Goal: Task Accomplishment & Management: Use online tool/utility

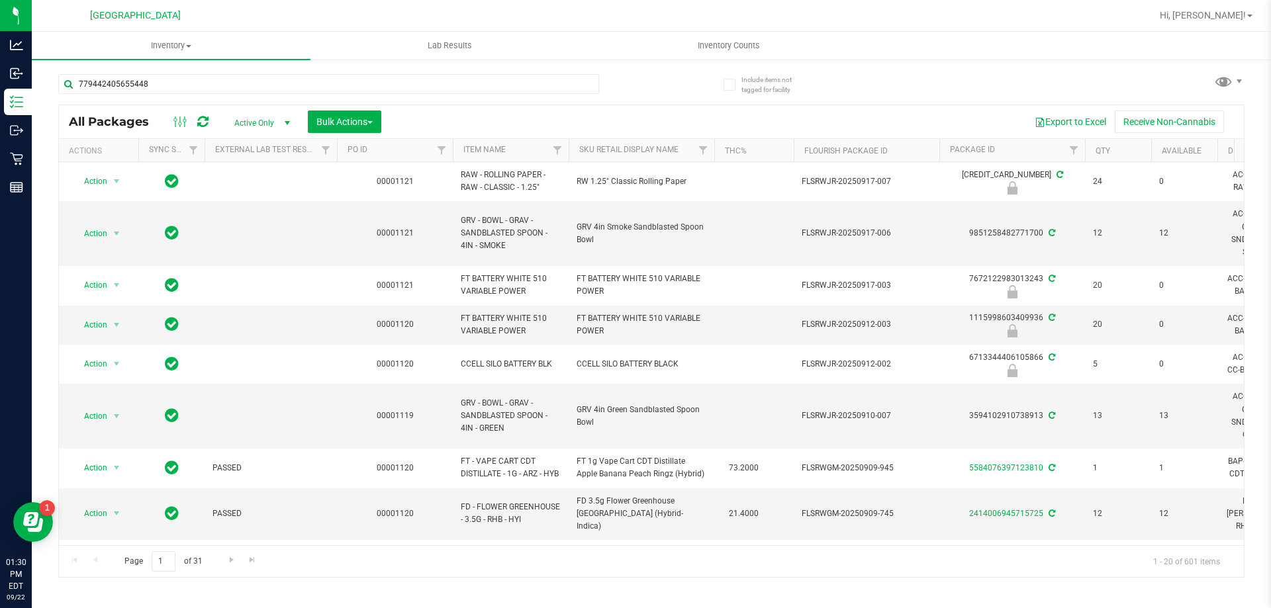
type input "7794424056554485"
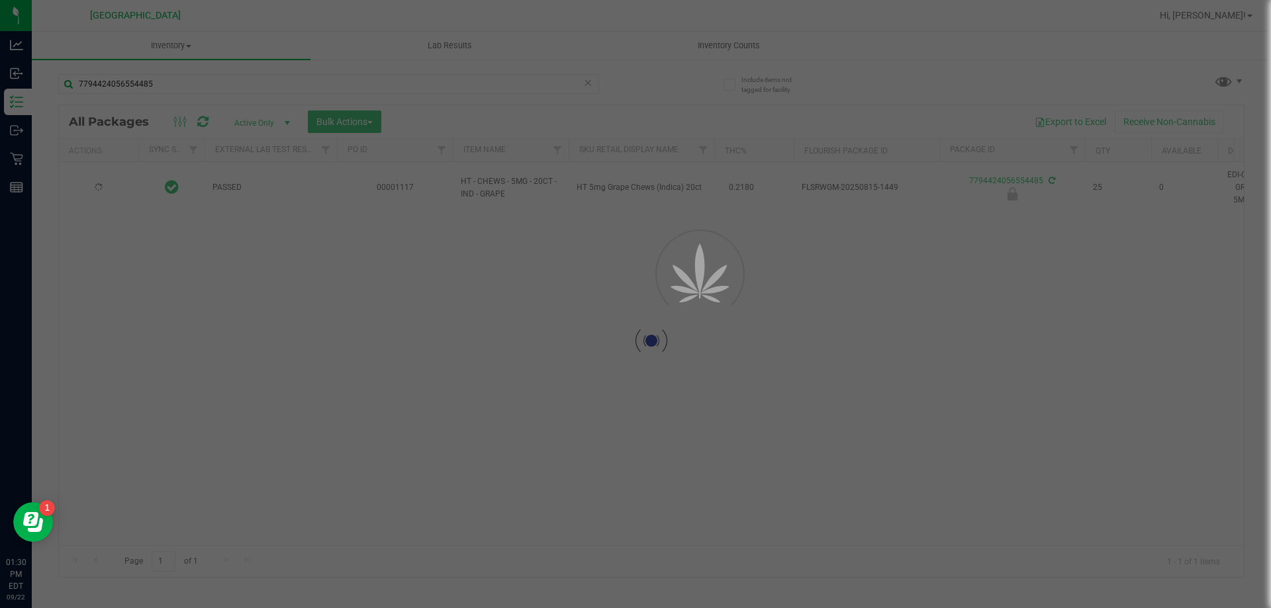
type input "2026-02-17"
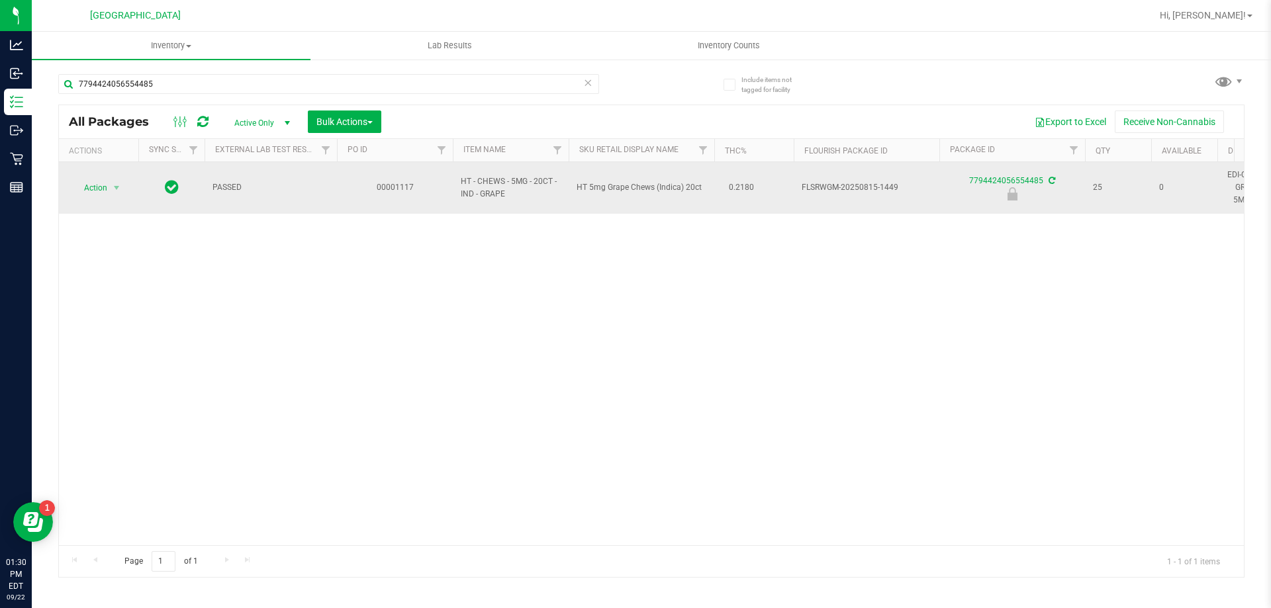
type input "7794424056554485"
click at [93, 191] on span "Action" at bounding box center [90, 188] width 36 height 19
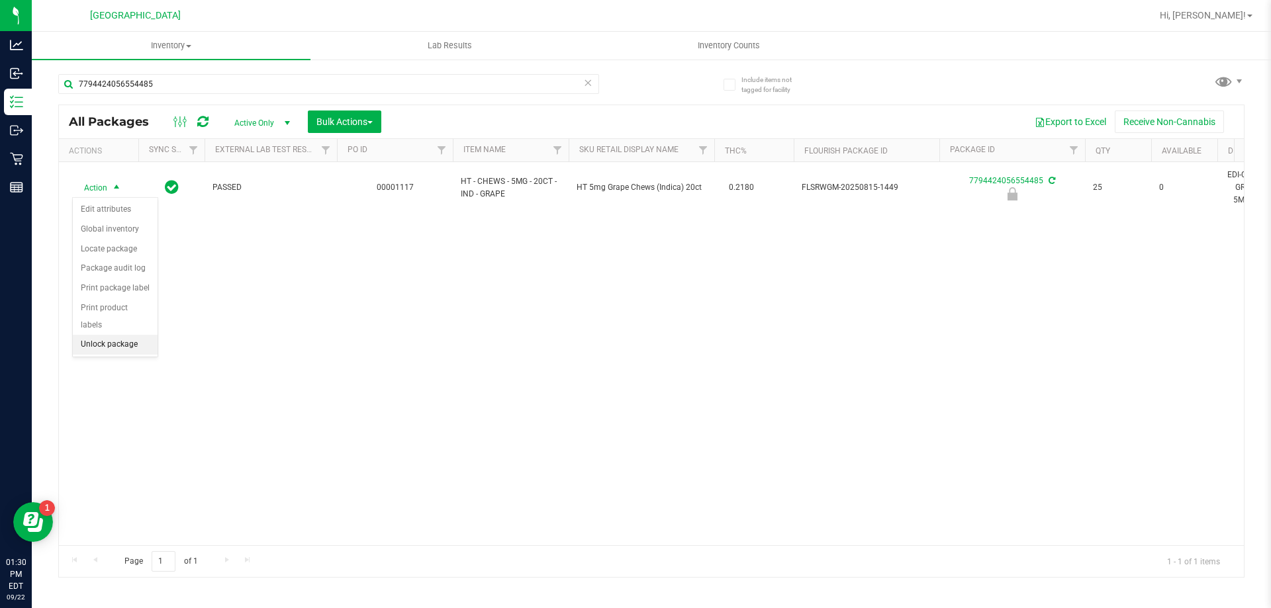
click at [95, 335] on li "Unlock package" at bounding box center [115, 345] width 85 height 20
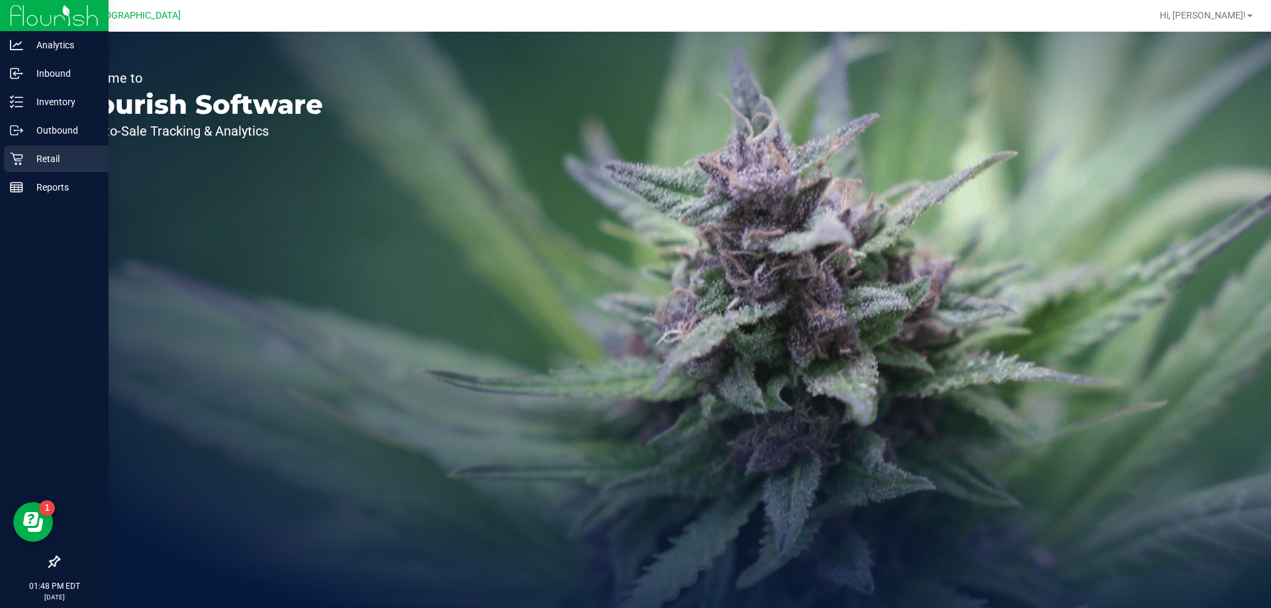
click at [79, 160] on p "Retail" at bounding box center [62, 159] width 79 height 16
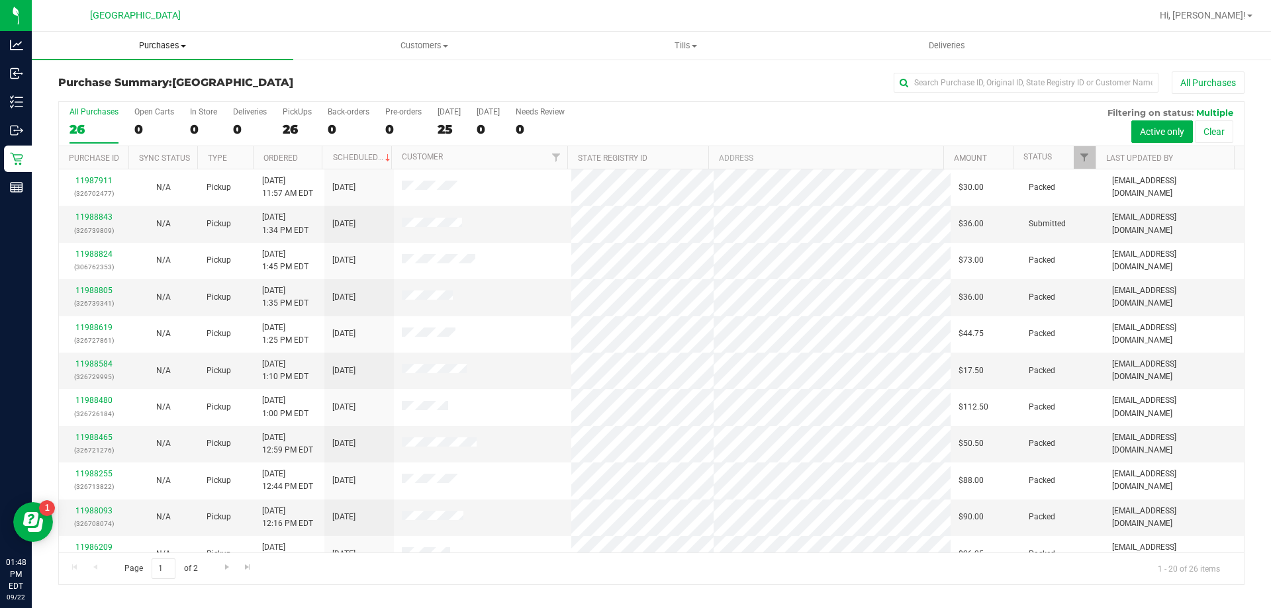
click at [167, 51] on span "Purchases" at bounding box center [162, 46] width 261 height 12
click at [164, 95] on li "Fulfillment" at bounding box center [162, 96] width 261 height 16
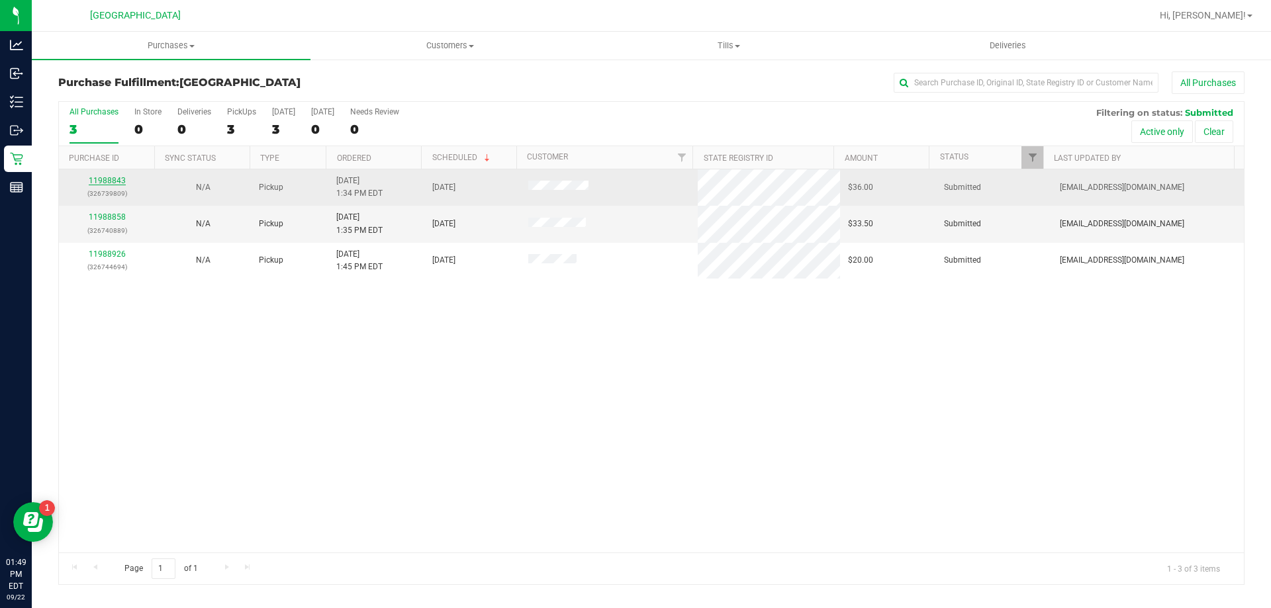
click at [113, 185] on link "11988843" at bounding box center [107, 180] width 37 height 9
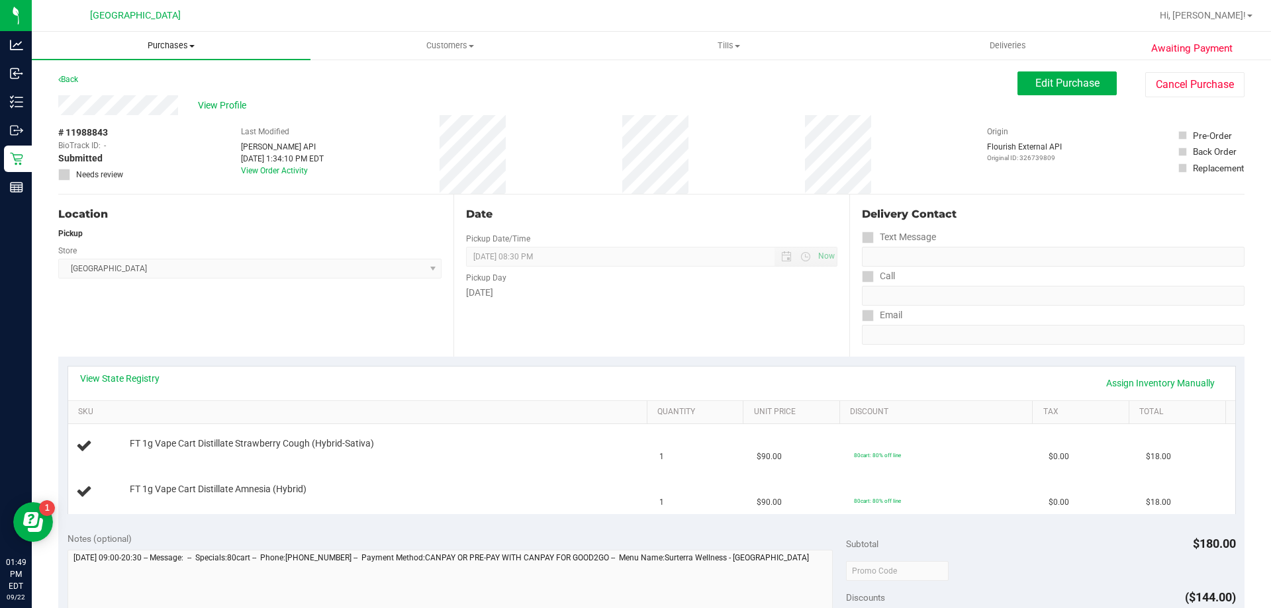
click at [190, 49] on span "Purchases" at bounding box center [171, 46] width 279 height 12
click at [175, 95] on li "Fulfillment" at bounding box center [171, 96] width 279 height 16
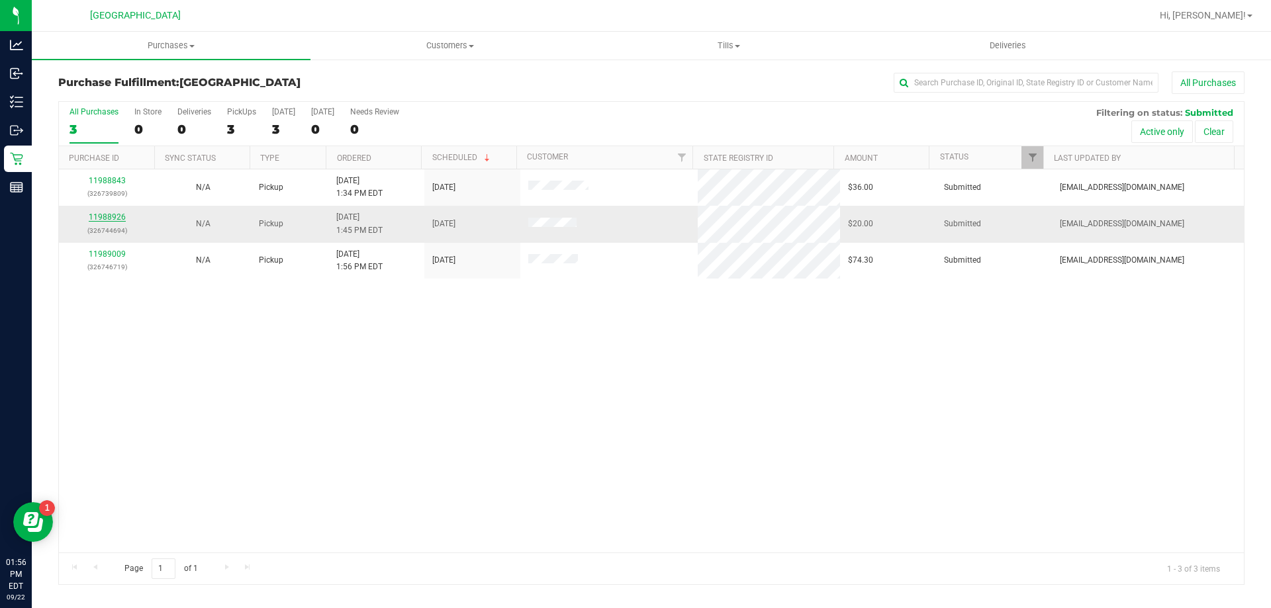
click at [106, 218] on link "11988926" at bounding box center [107, 217] width 37 height 9
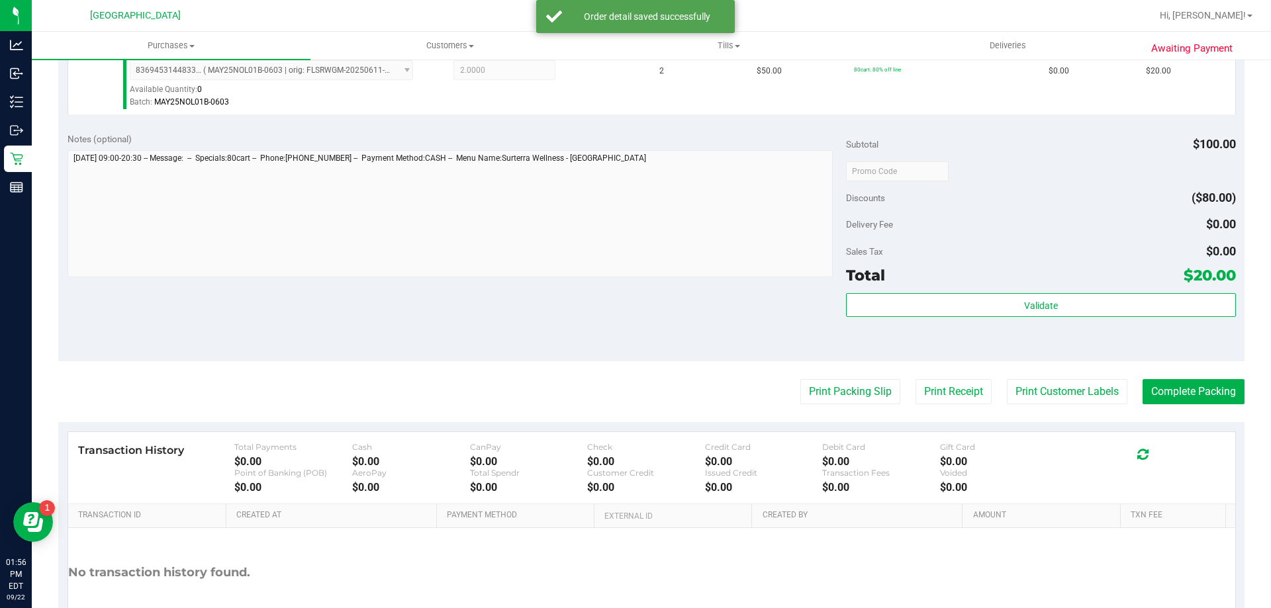
scroll to position [395, 0]
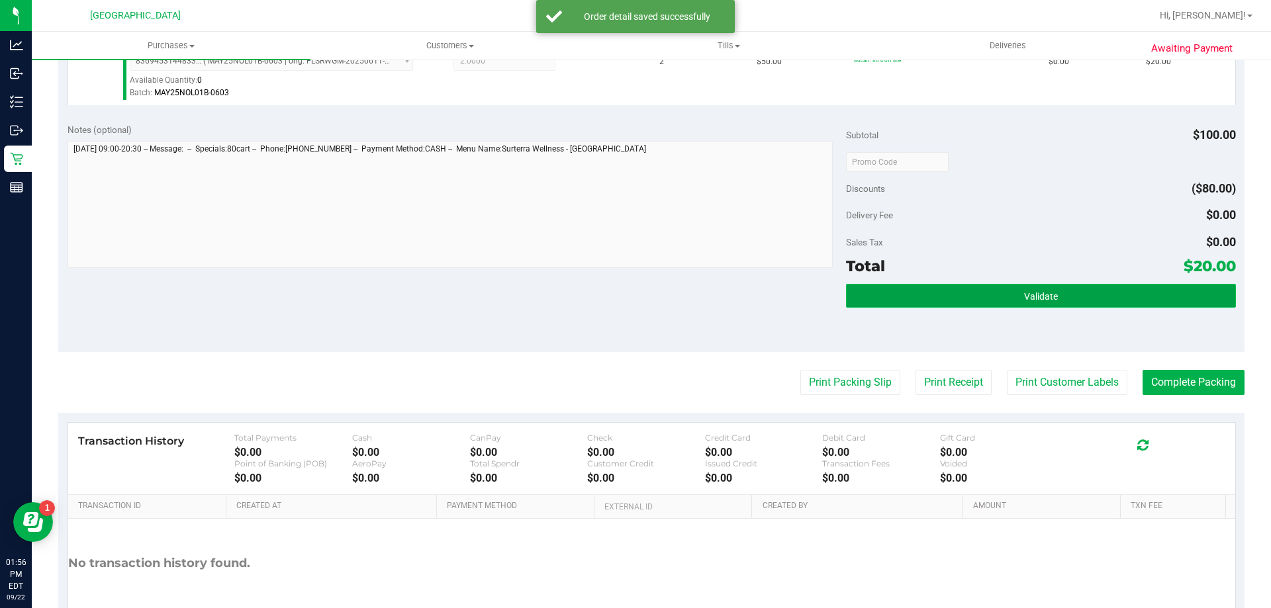
click at [1059, 292] on button "Validate" at bounding box center [1040, 296] width 389 height 24
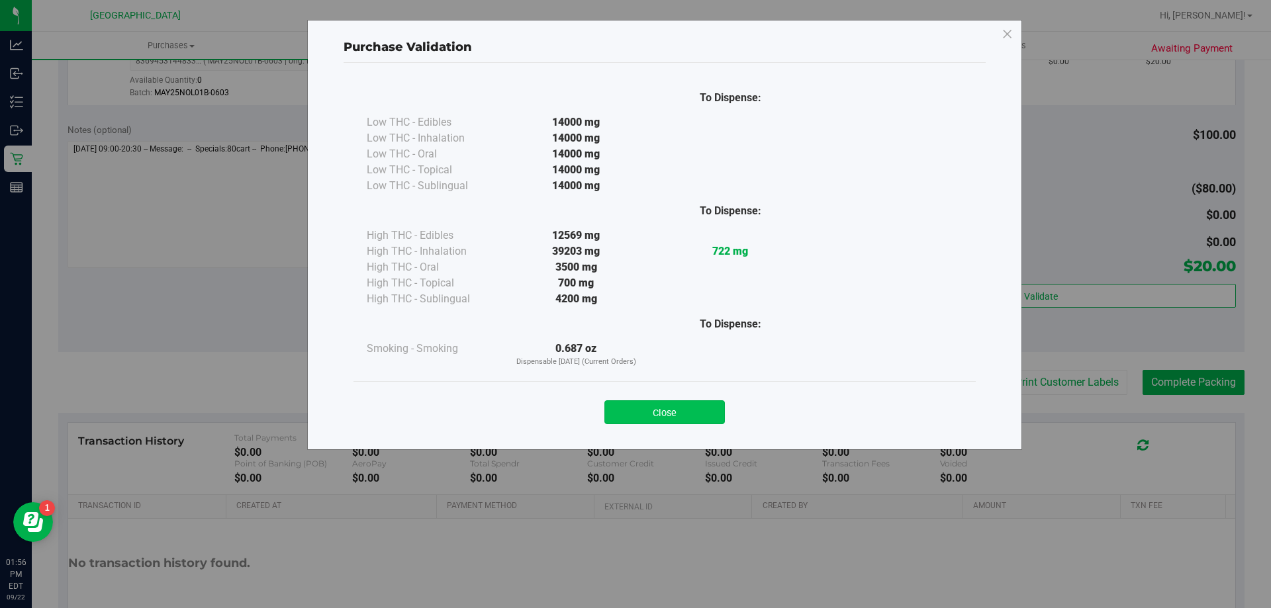
click at [685, 402] on button "Close" at bounding box center [664, 413] width 120 height 24
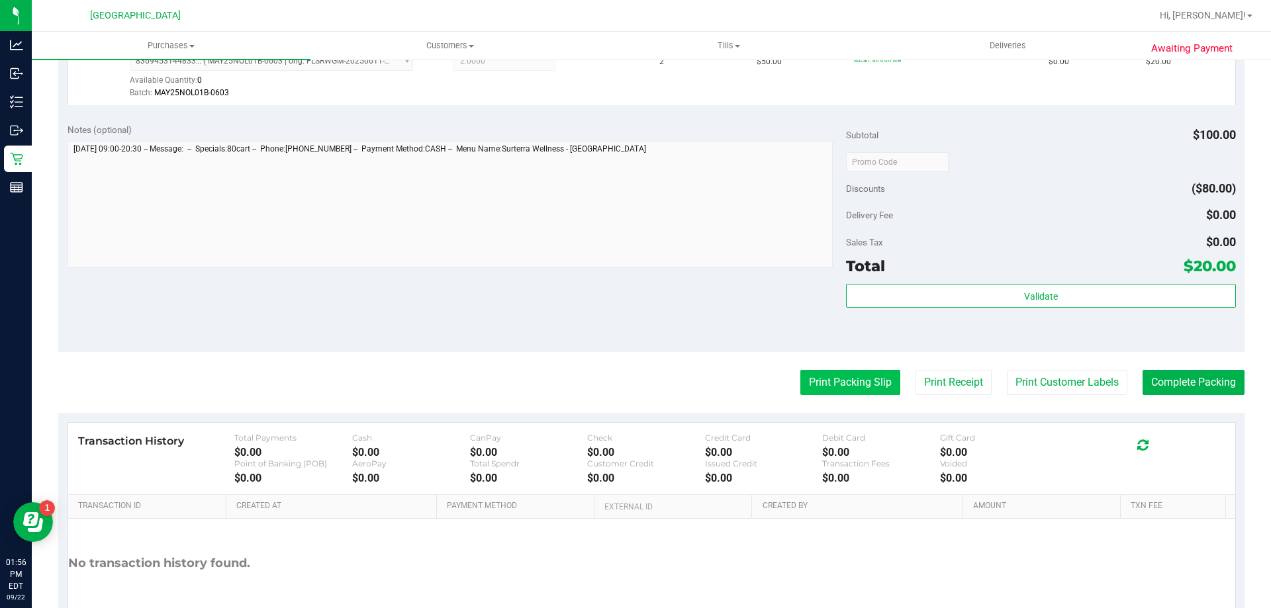
click at [851, 375] on button "Print Packing Slip" at bounding box center [850, 382] width 100 height 25
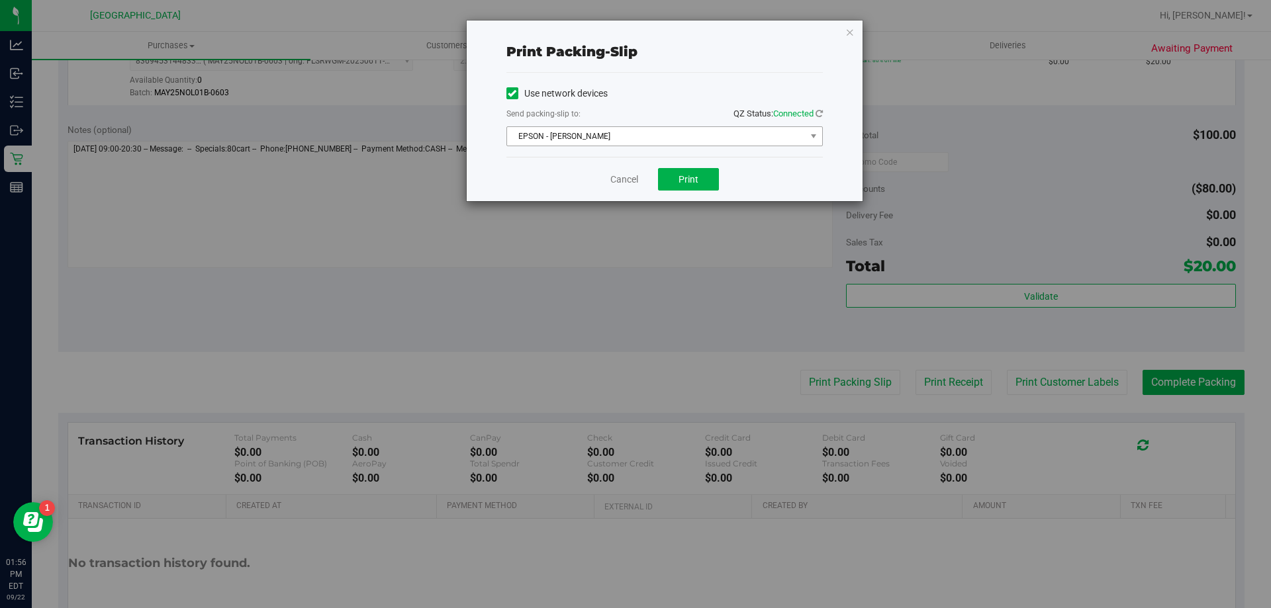
click at [640, 129] on span "EPSON - [PERSON_NAME]" at bounding box center [656, 136] width 299 height 19
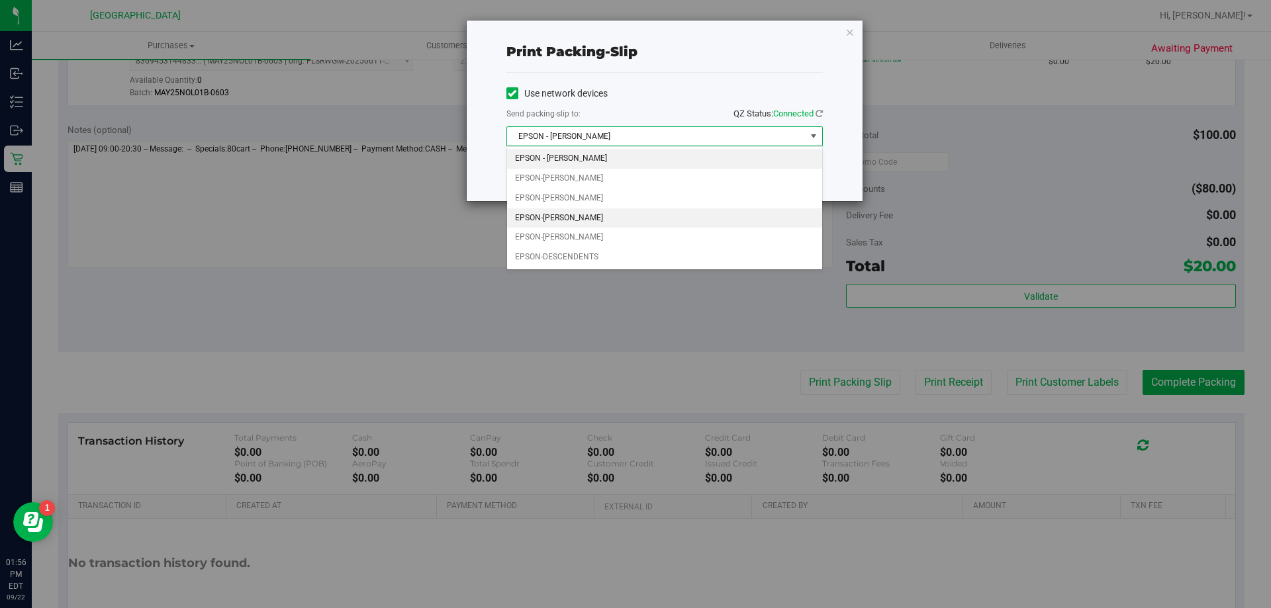
click at [598, 214] on li "EPSON-[PERSON_NAME]" at bounding box center [664, 219] width 315 height 20
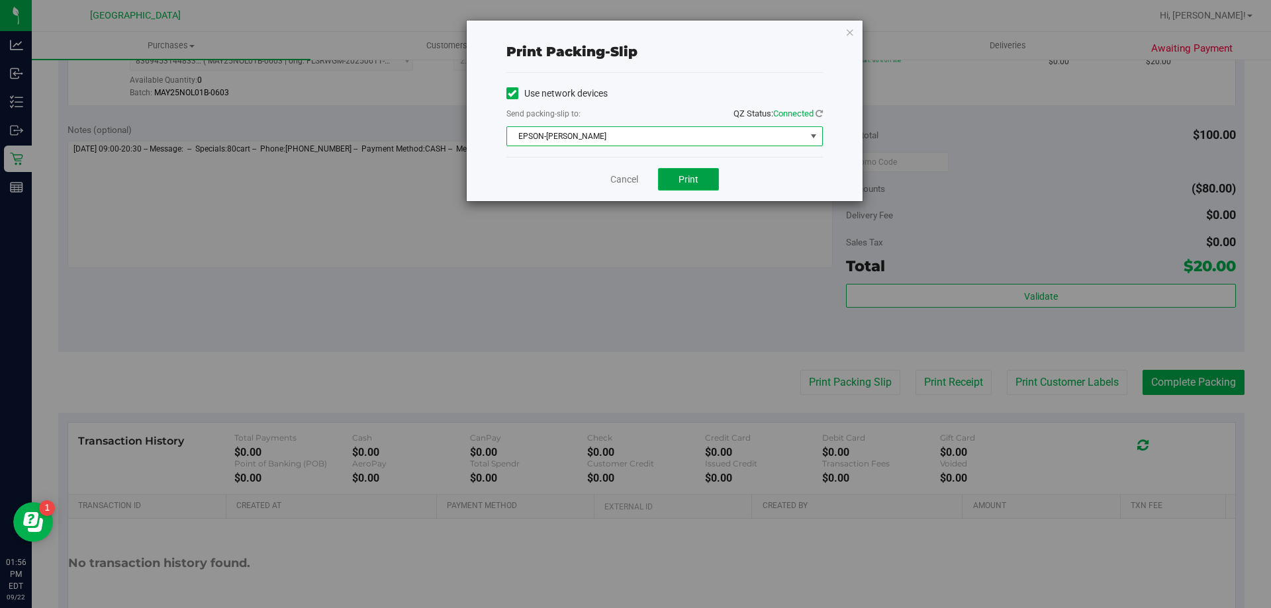
click at [683, 181] on span "Print" at bounding box center [689, 179] width 20 height 11
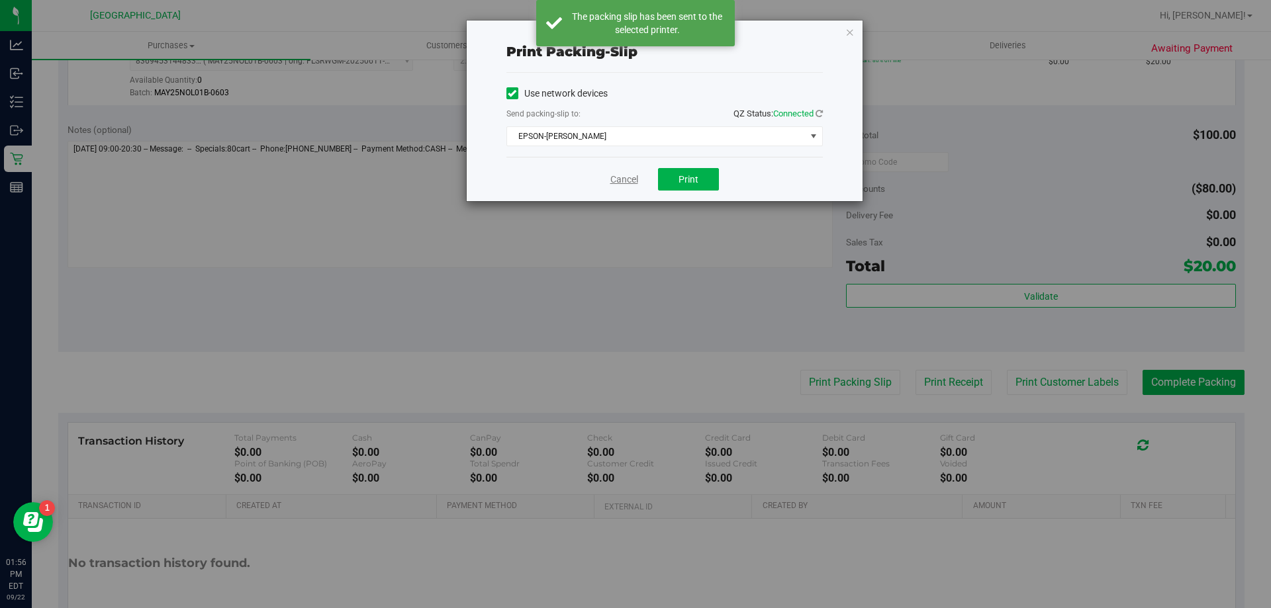
click at [611, 180] on link "Cancel" at bounding box center [624, 180] width 28 height 14
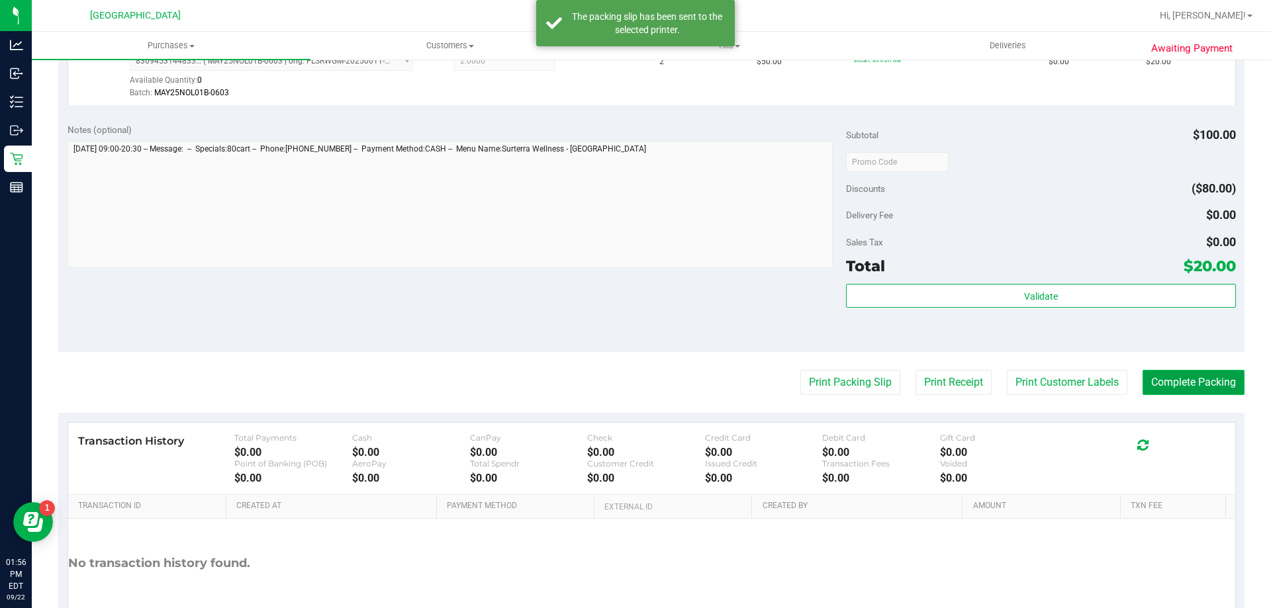
click at [1187, 395] on button "Complete Packing" at bounding box center [1194, 382] width 102 height 25
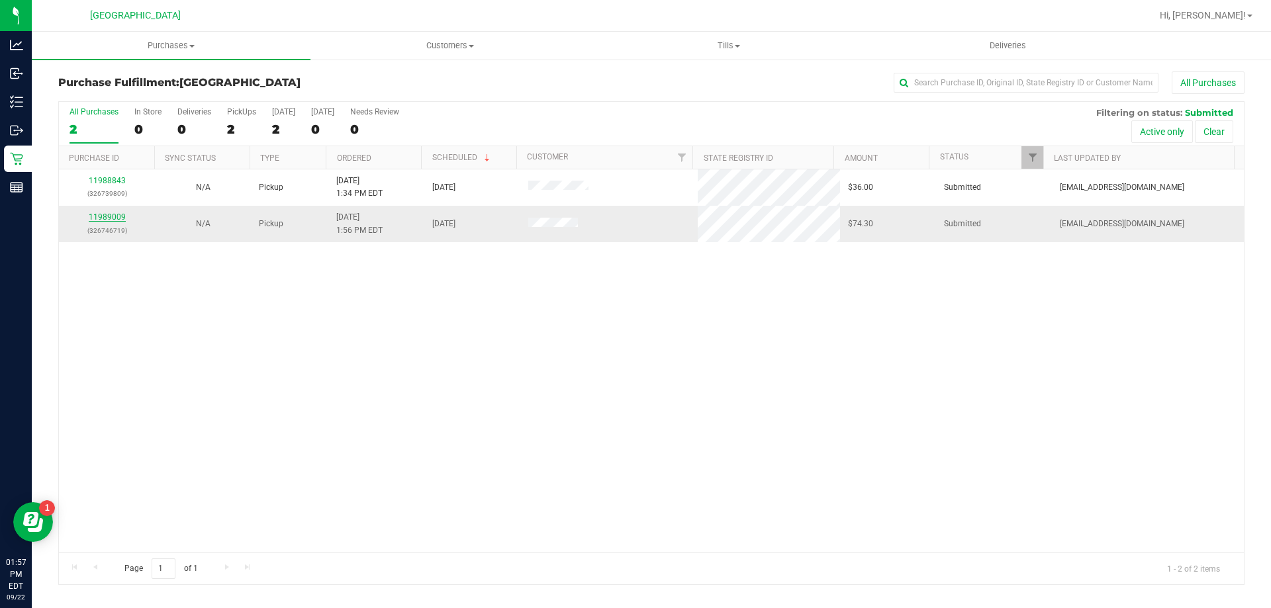
click at [106, 219] on link "11989009" at bounding box center [107, 217] width 37 height 9
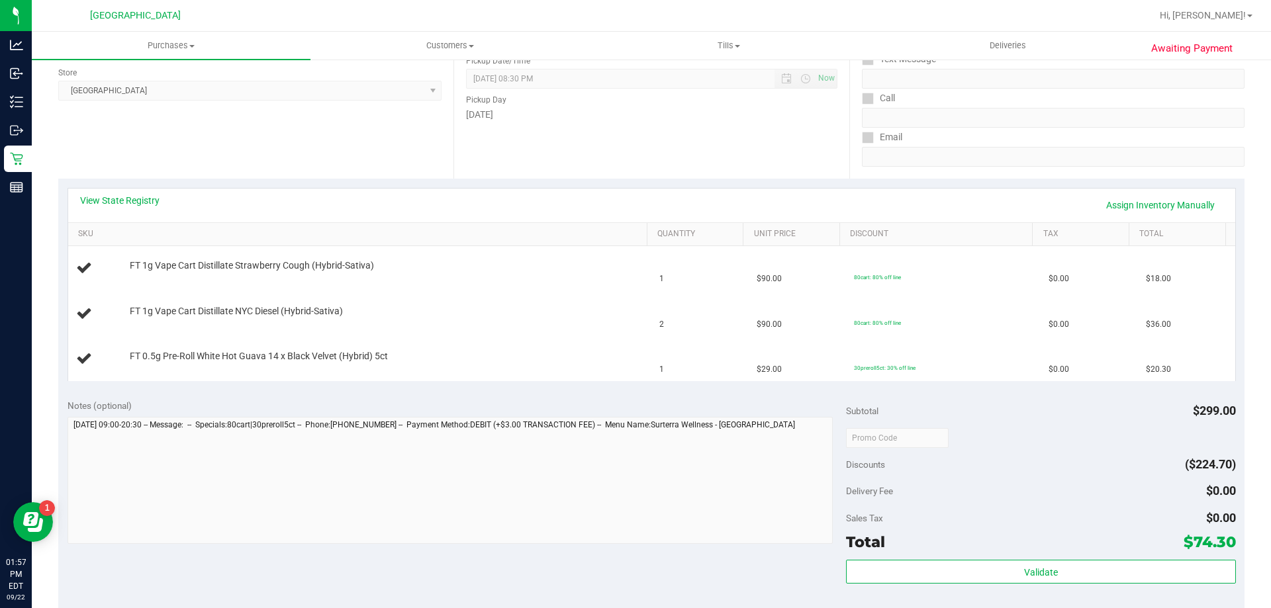
scroll to position [199, 0]
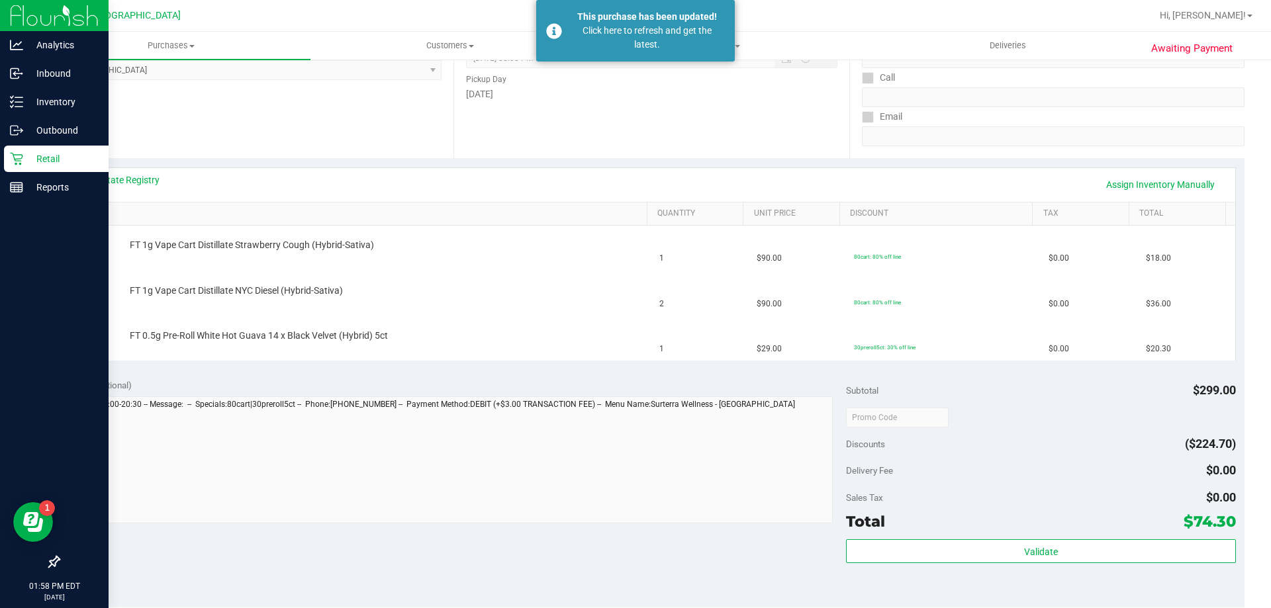
click at [46, 165] on p "Retail" at bounding box center [62, 159] width 79 height 16
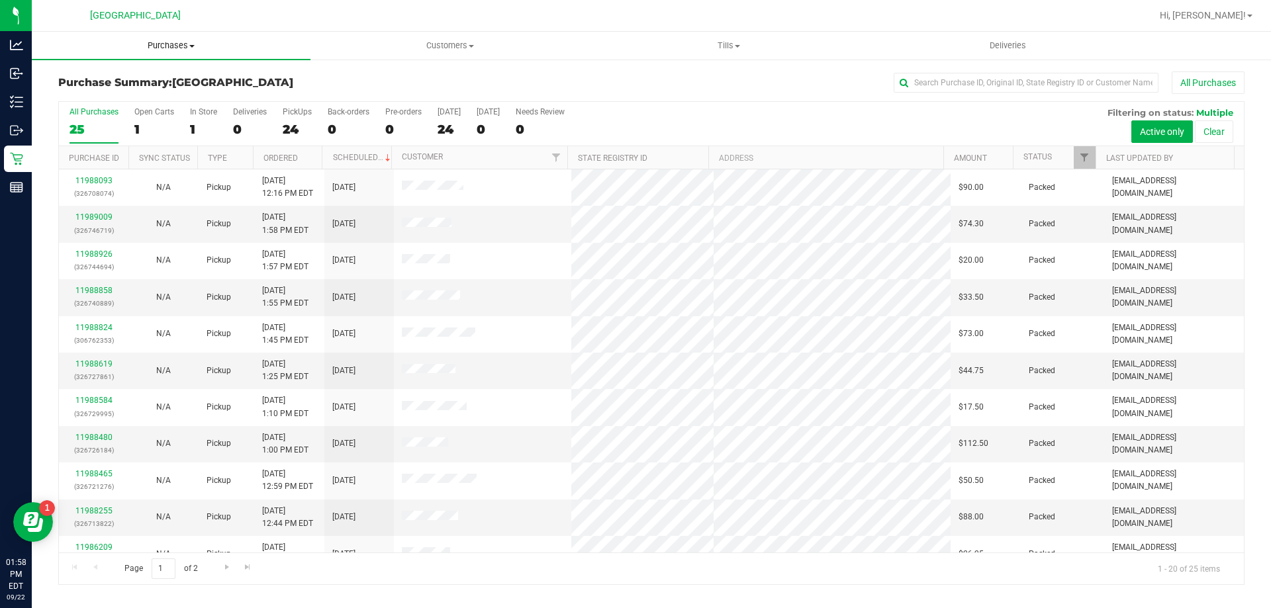
click at [164, 41] on span "Purchases" at bounding box center [171, 46] width 279 height 12
click at [75, 95] on span "Fulfillment" at bounding box center [73, 95] width 82 height 11
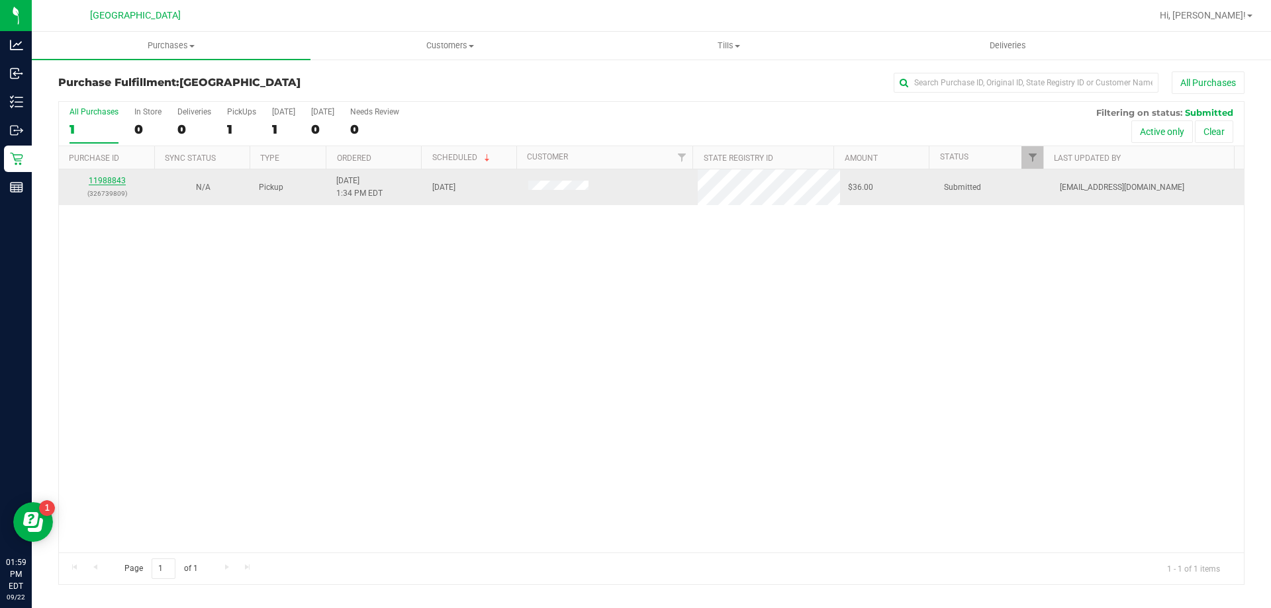
click at [115, 184] on link "11988843" at bounding box center [107, 180] width 37 height 9
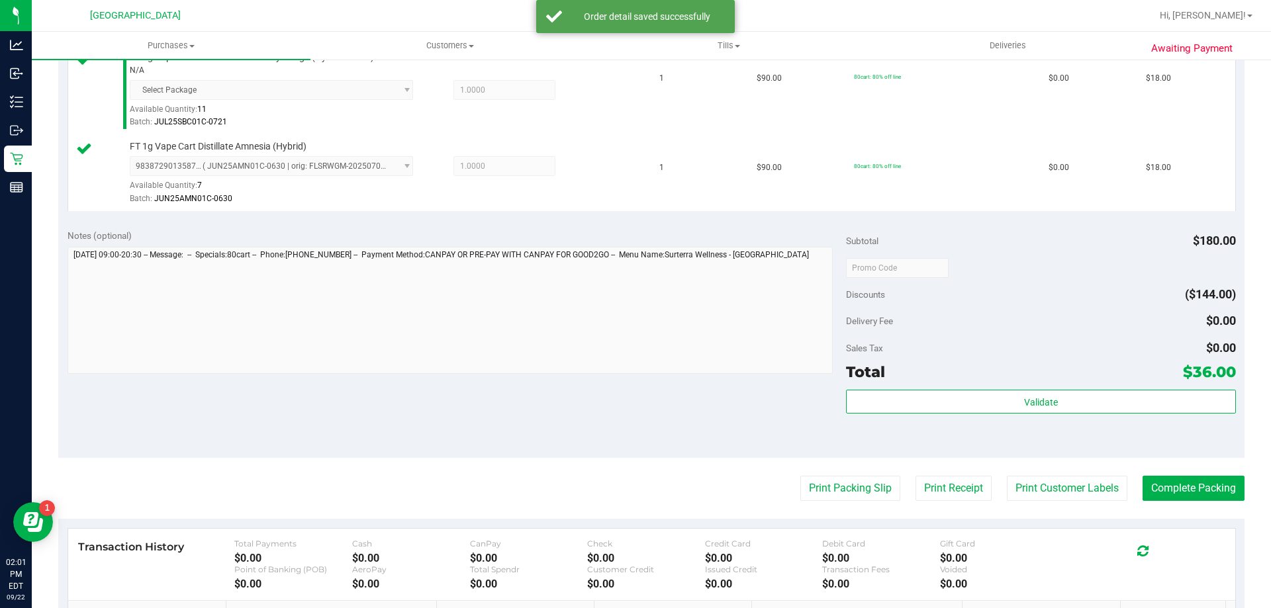
scroll to position [380, 0]
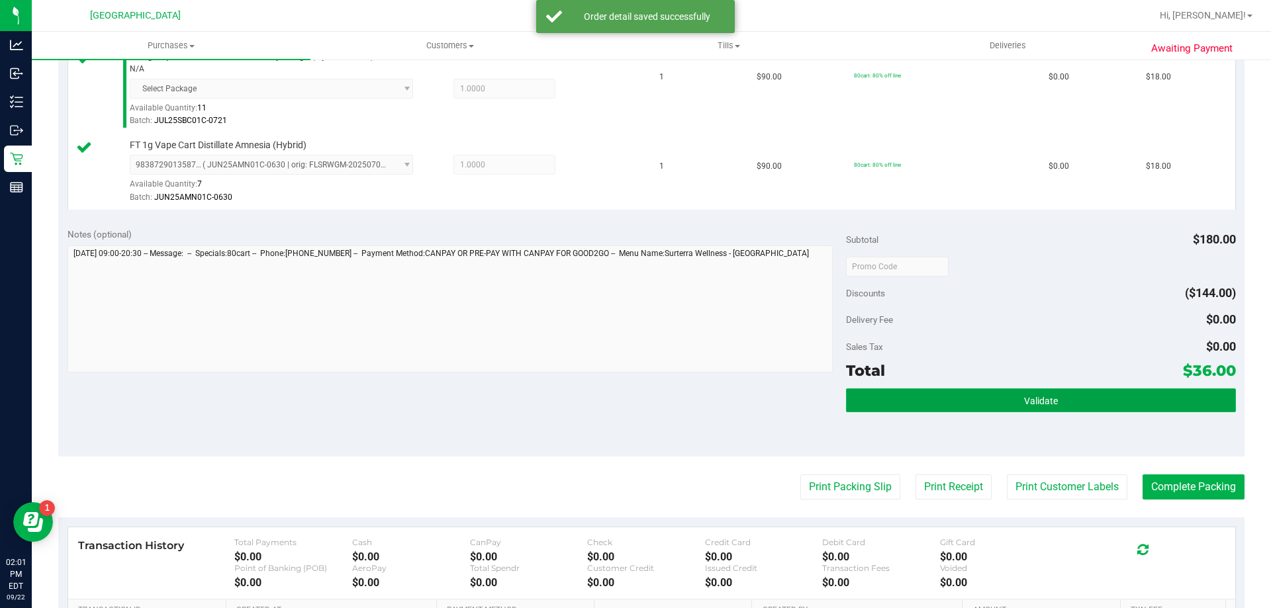
click at [1076, 404] on button "Validate" at bounding box center [1040, 401] width 389 height 24
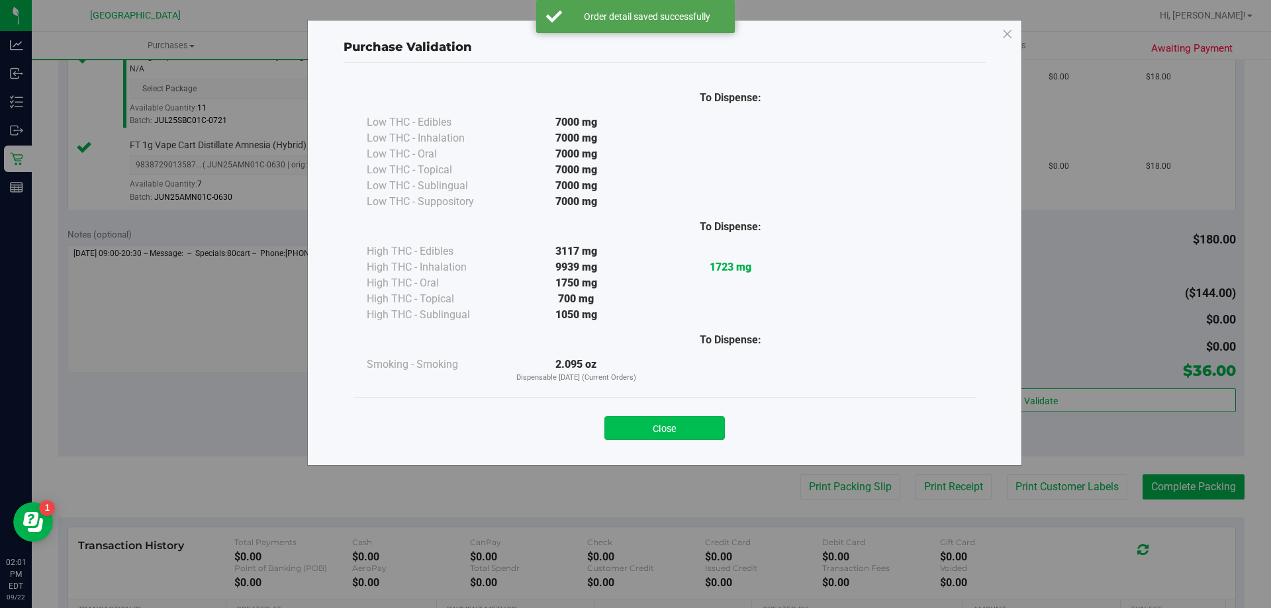
click at [673, 422] on button "Close" at bounding box center [664, 428] width 120 height 24
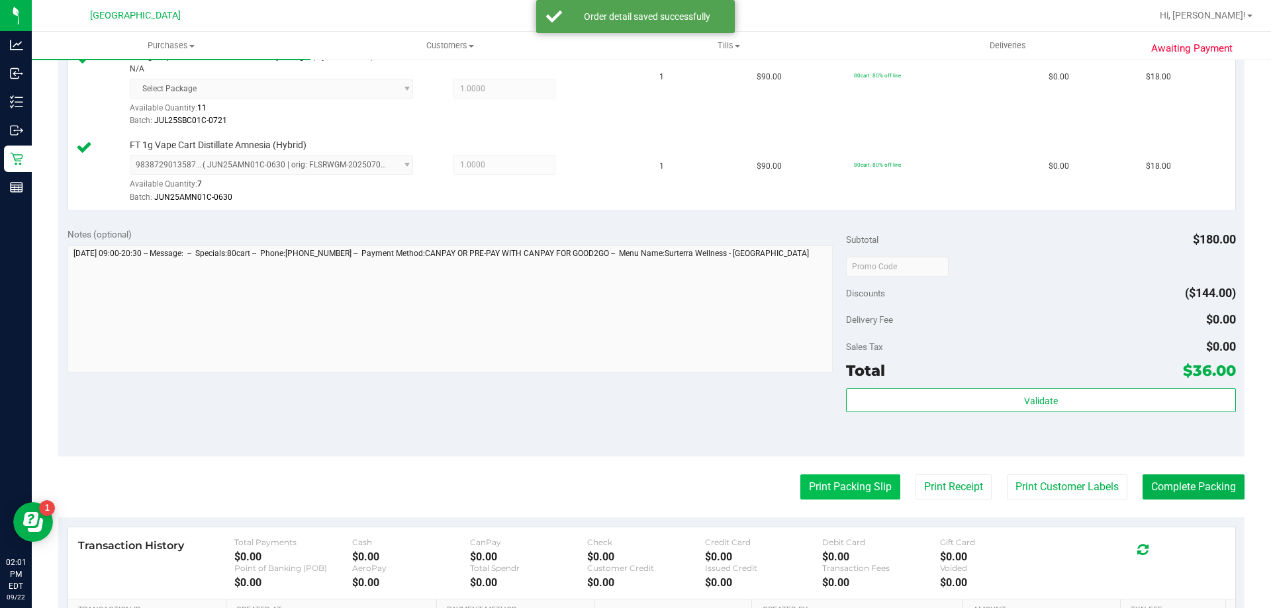
click at [840, 479] on button "Print Packing Slip" at bounding box center [850, 487] width 100 height 25
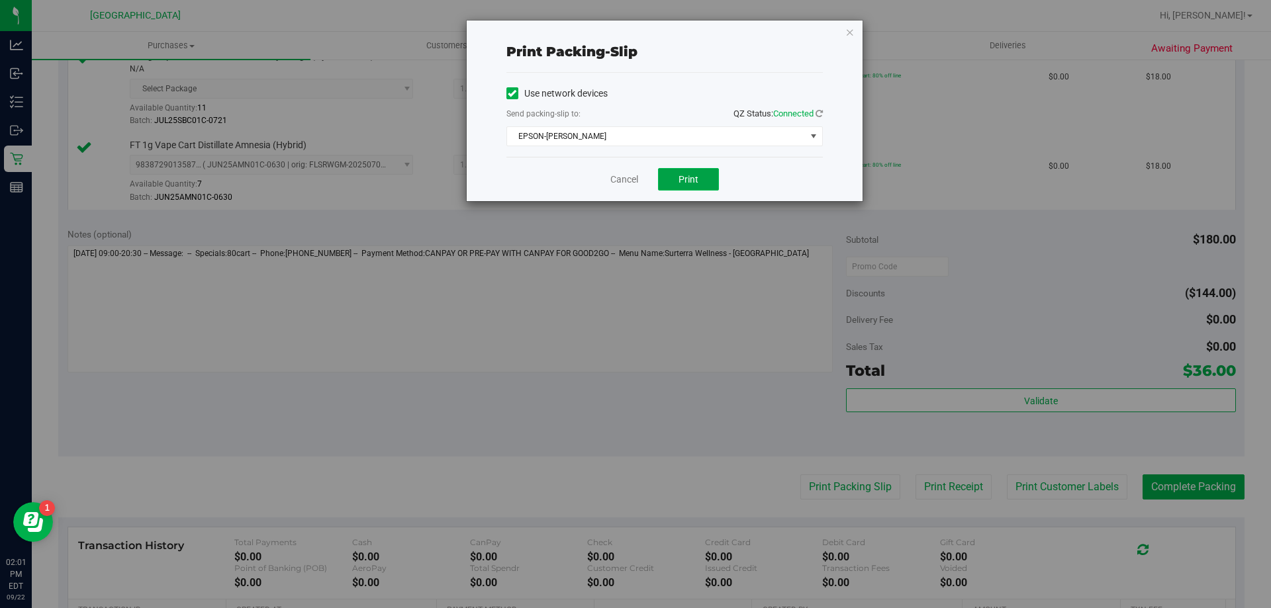
click at [686, 183] on span "Print" at bounding box center [689, 179] width 20 height 11
click at [617, 174] on link "Cancel" at bounding box center [624, 180] width 28 height 14
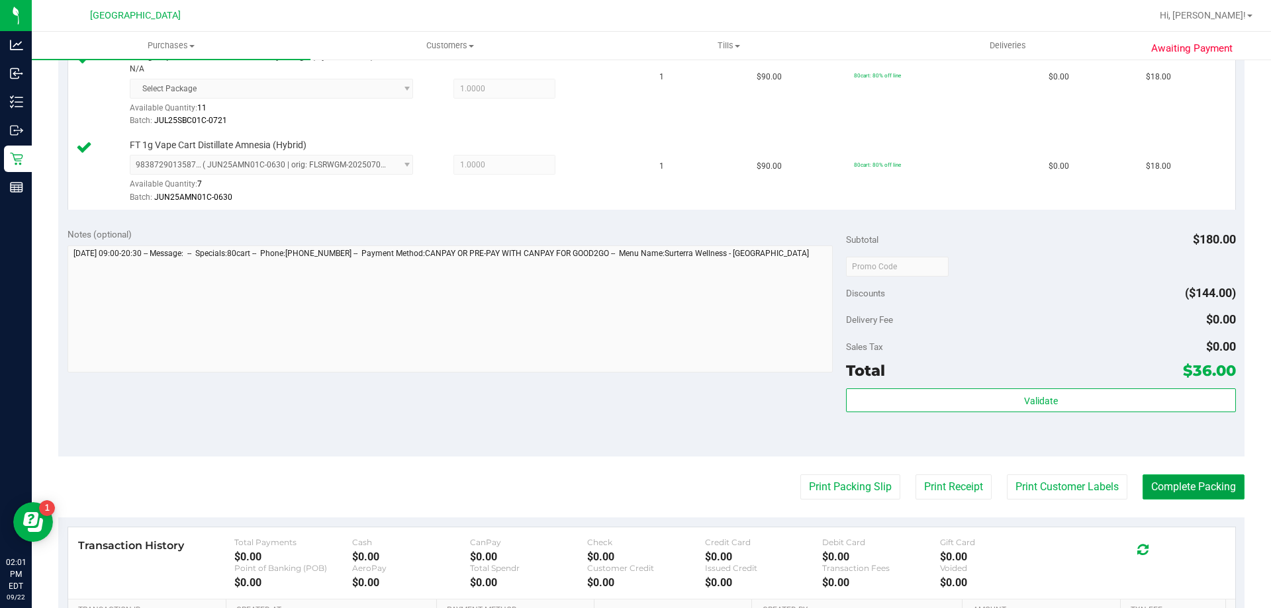
click at [1194, 475] on button "Complete Packing" at bounding box center [1194, 487] width 102 height 25
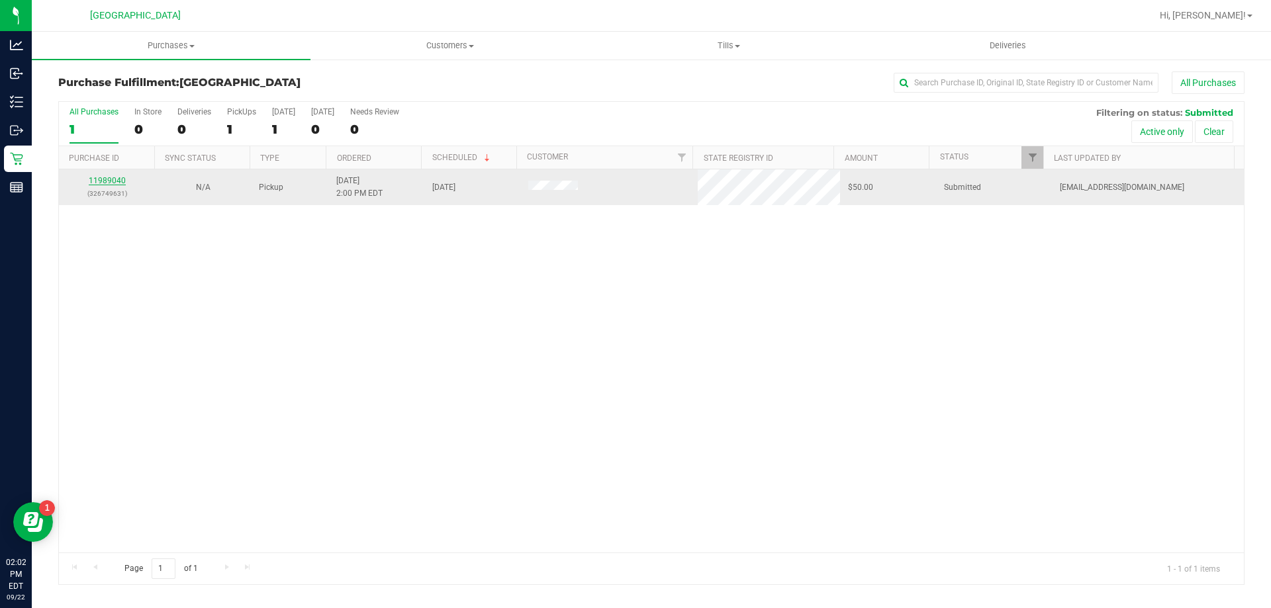
click at [116, 179] on link "11989040" at bounding box center [107, 180] width 37 height 9
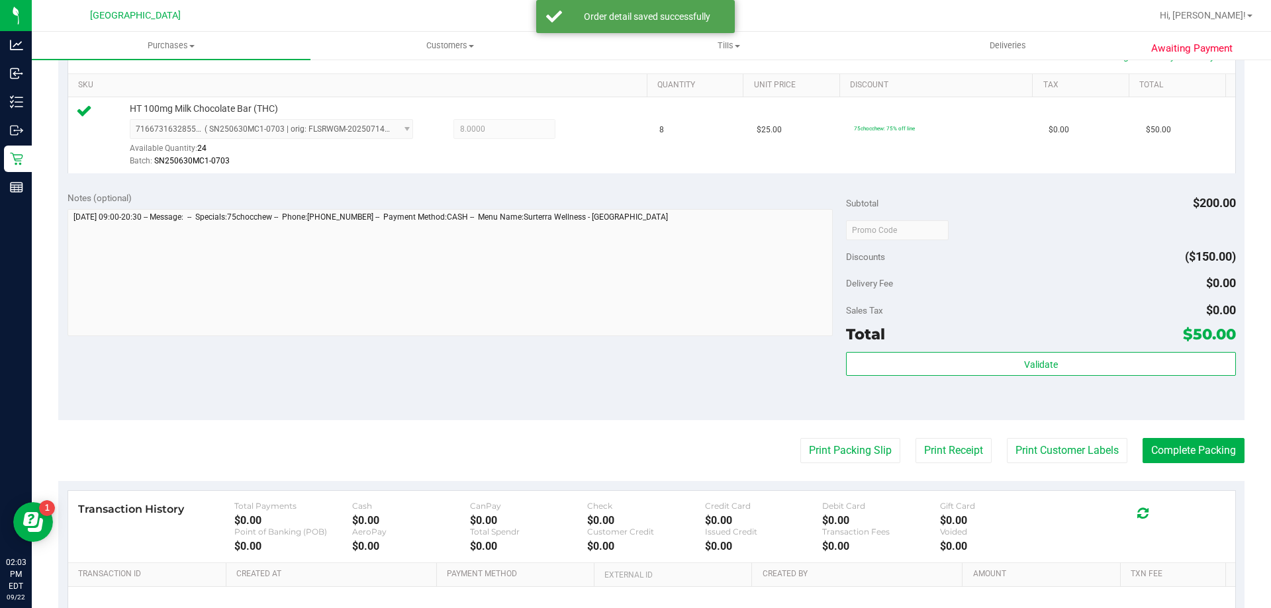
scroll to position [331, 0]
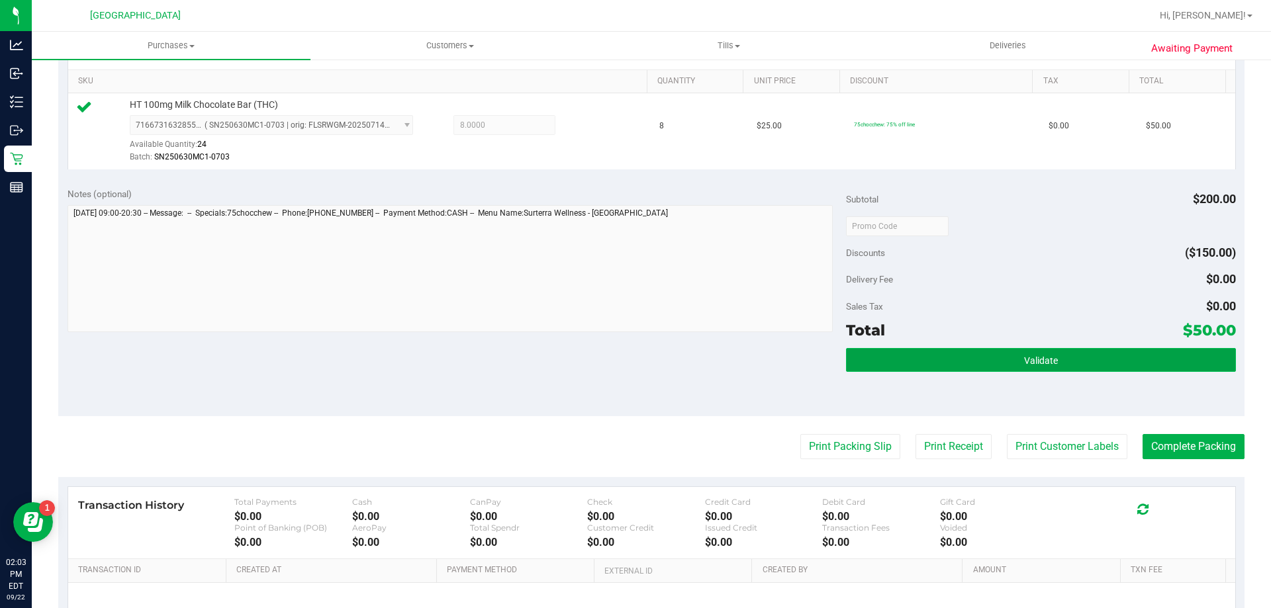
click at [996, 348] on button "Validate" at bounding box center [1040, 360] width 389 height 24
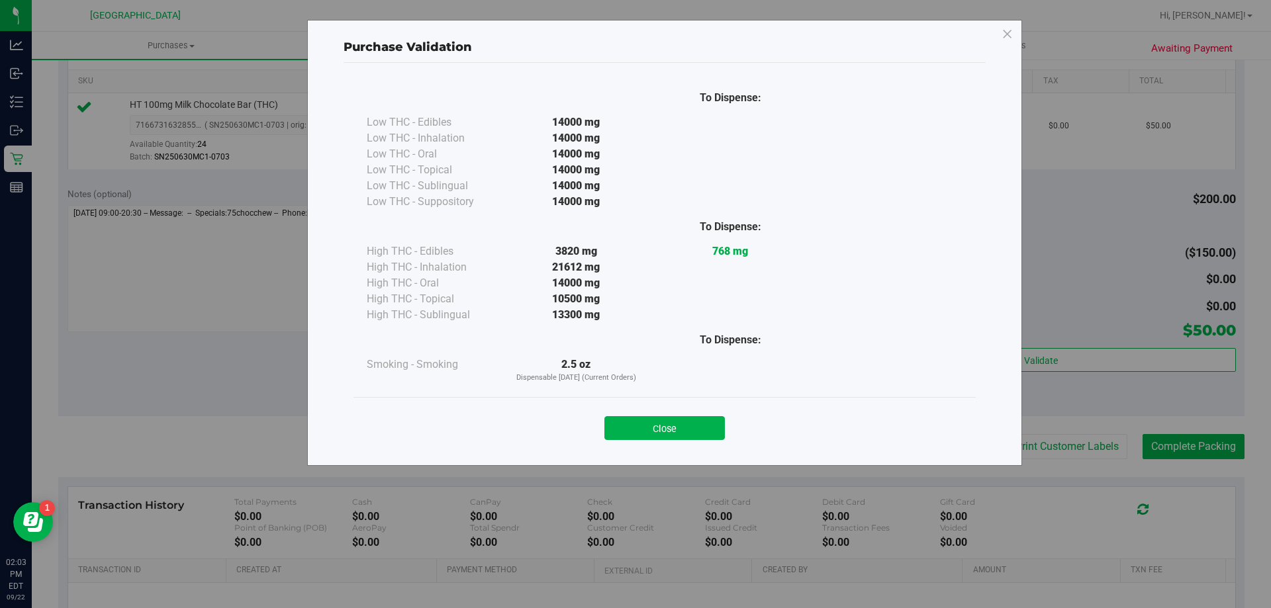
click at [658, 430] on button "Close" at bounding box center [664, 428] width 120 height 24
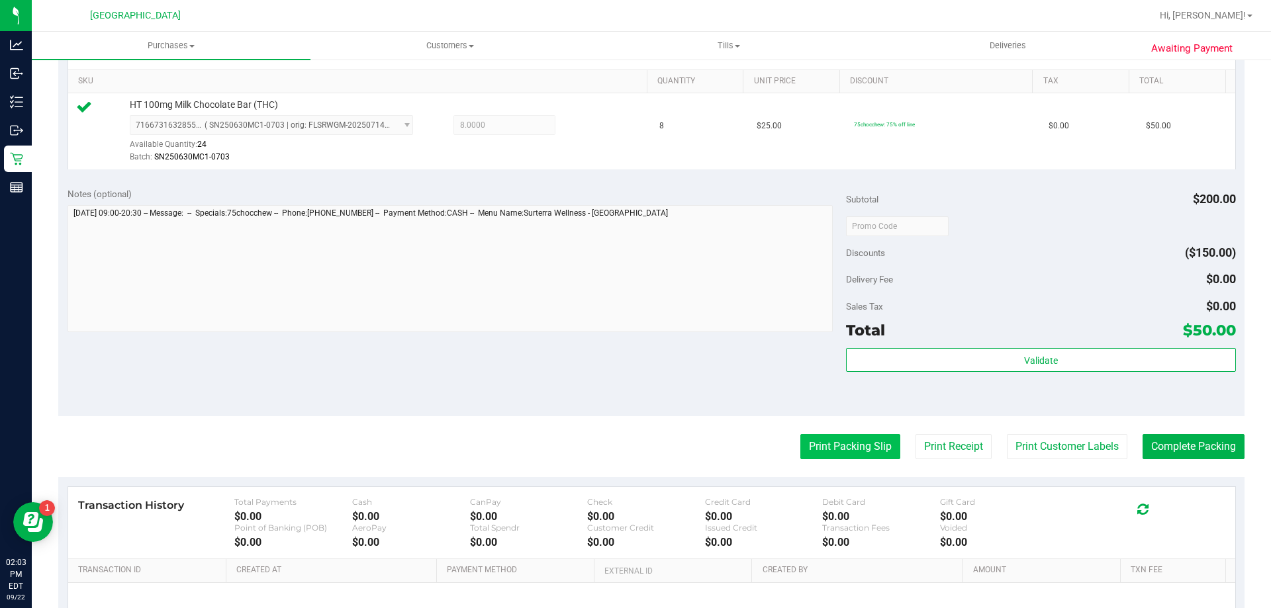
click at [881, 451] on button "Print Packing Slip" at bounding box center [850, 446] width 100 height 25
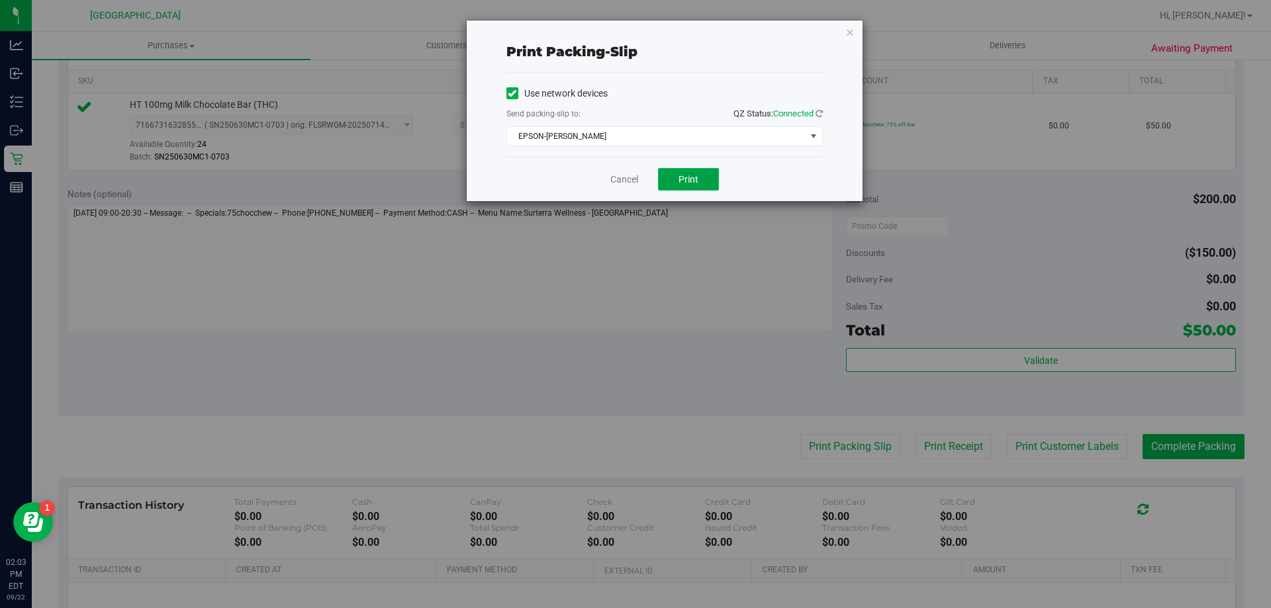
click at [687, 177] on span "Print" at bounding box center [689, 179] width 20 height 11
click at [617, 178] on link "Cancel" at bounding box center [624, 180] width 28 height 14
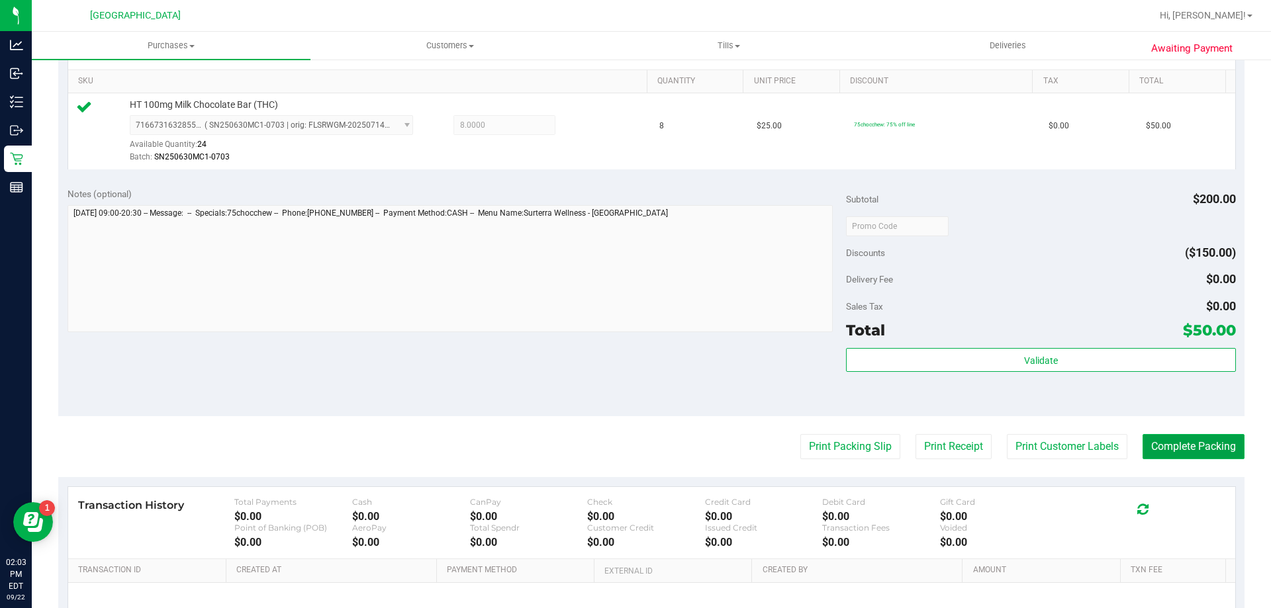
click at [1217, 438] on button "Complete Packing" at bounding box center [1194, 446] width 102 height 25
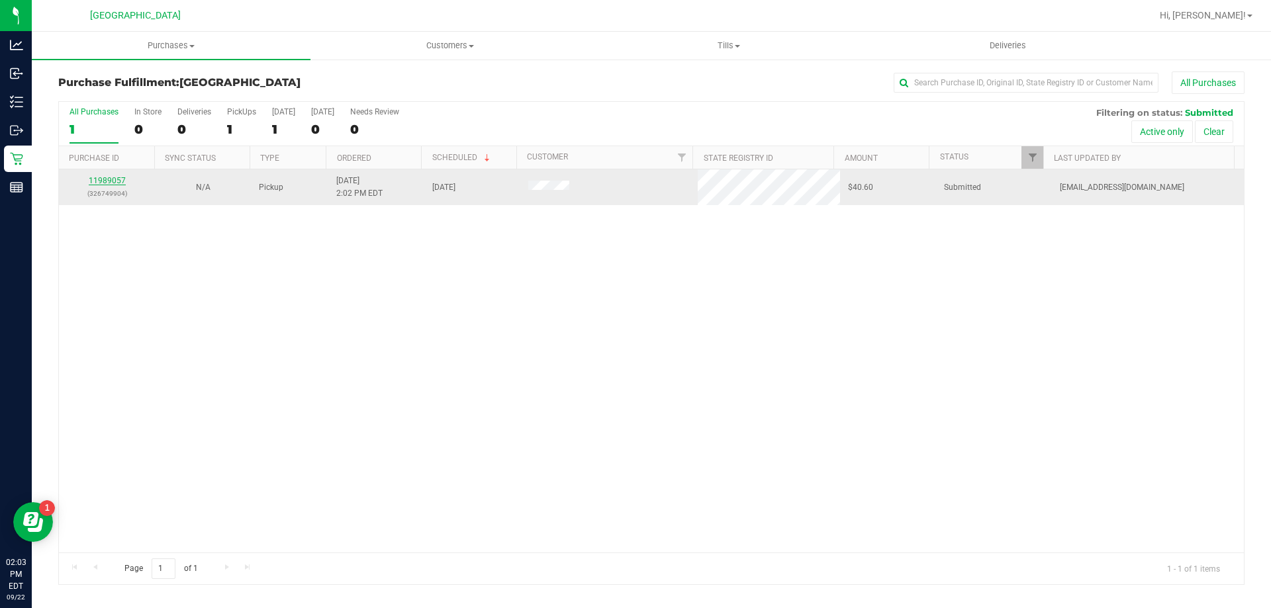
click at [112, 179] on link "11989057" at bounding box center [107, 180] width 37 height 9
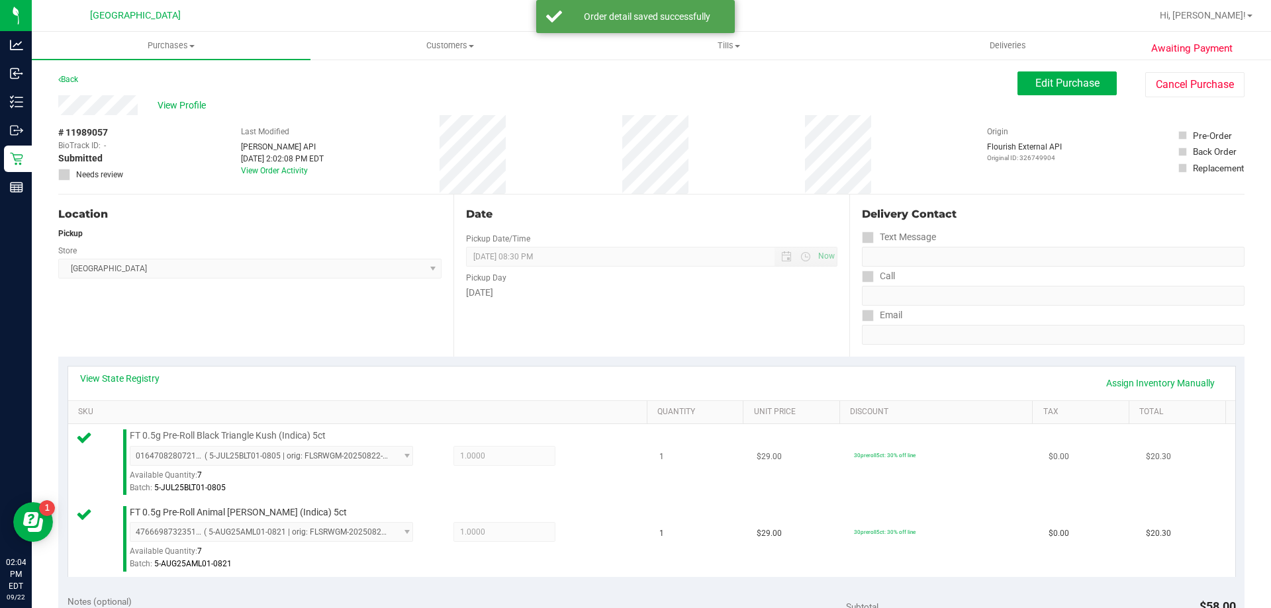
click at [782, 474] on td "$29.00" at bounding box center [797, 462] width 97 height 77
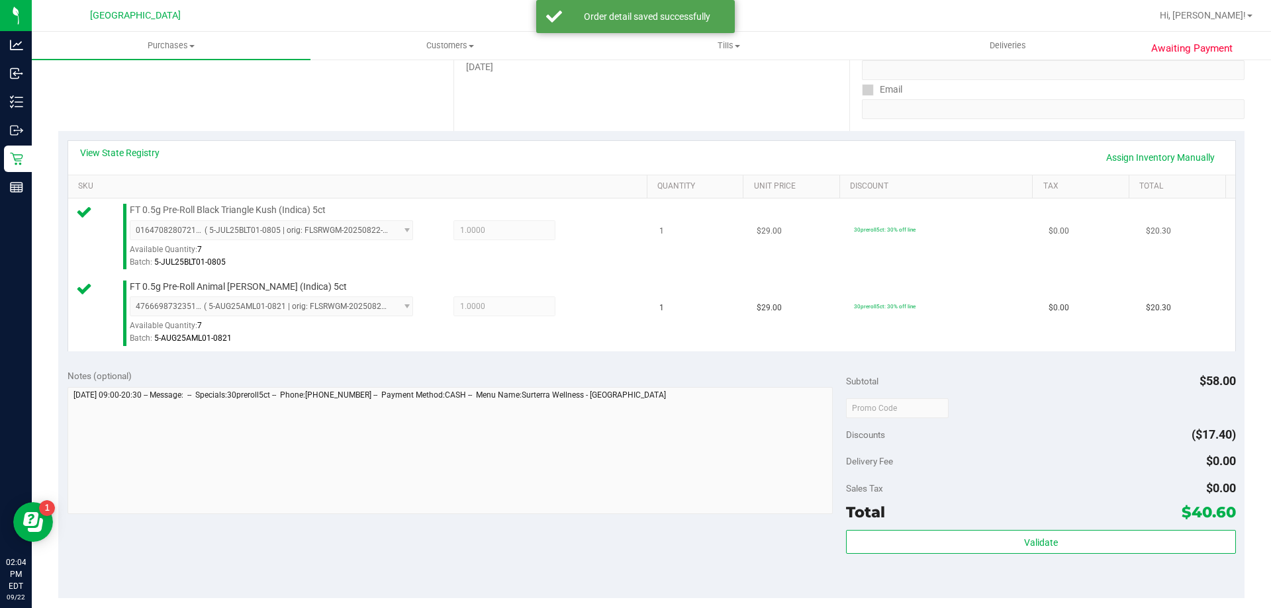
scroll to position [237, 0]
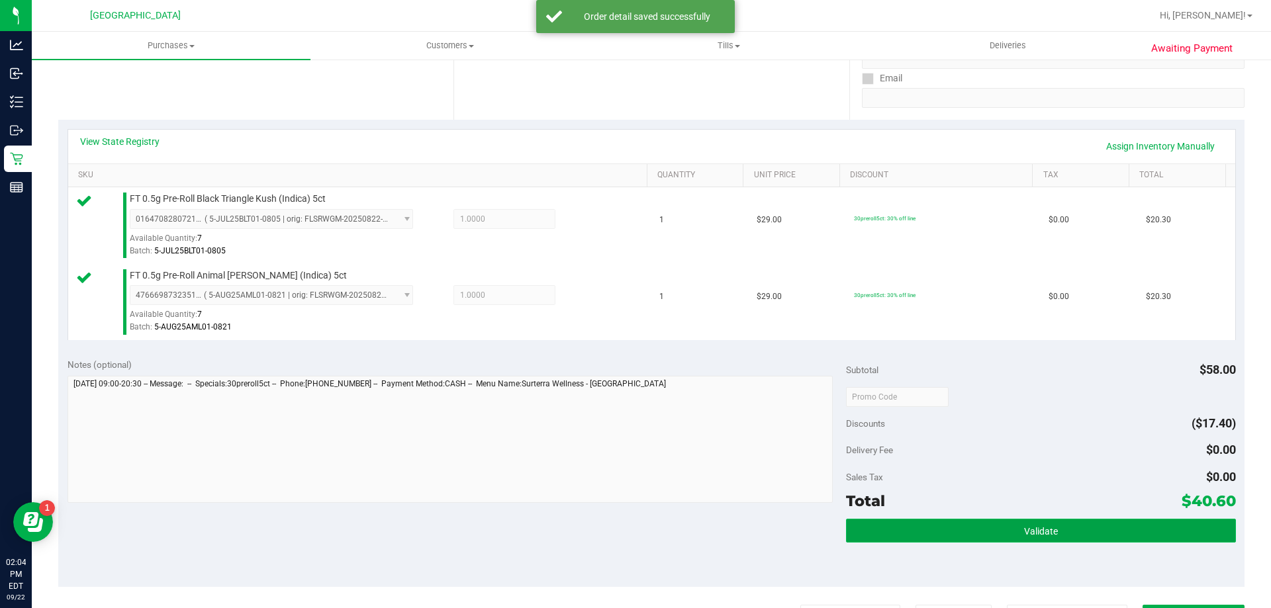
click at [1059, 540] on button "Validate" at bounding box center [1040, 531] width 389 height 24
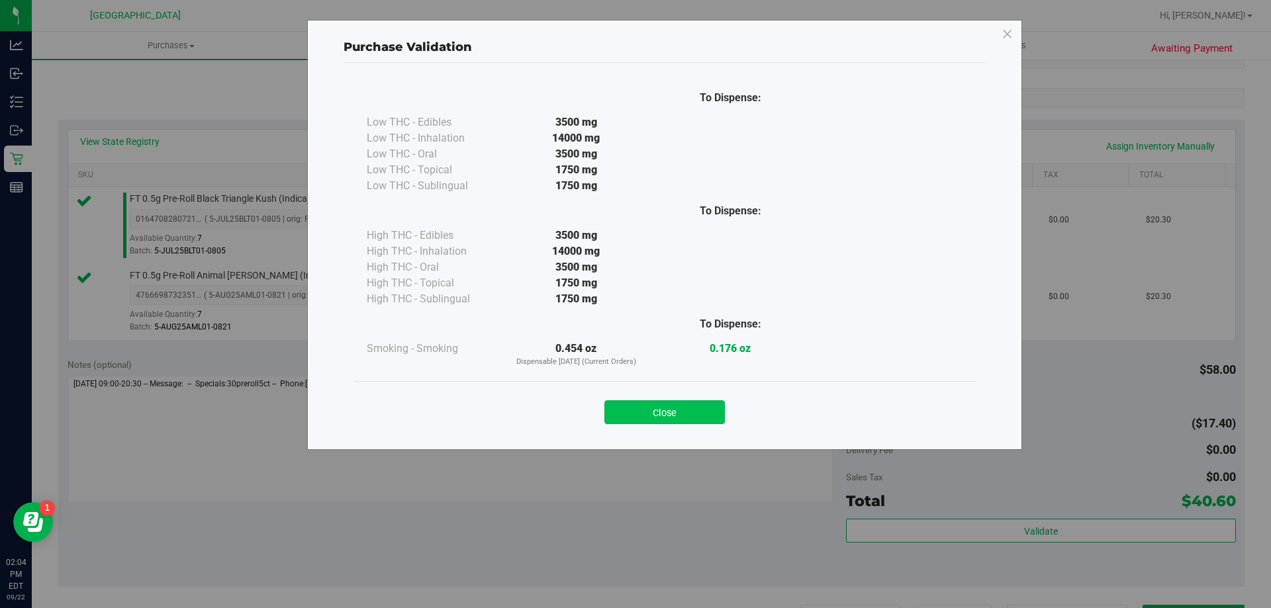
click at [680, 419] on button "Close" at bounding box center [664, 413] width 120 height 24
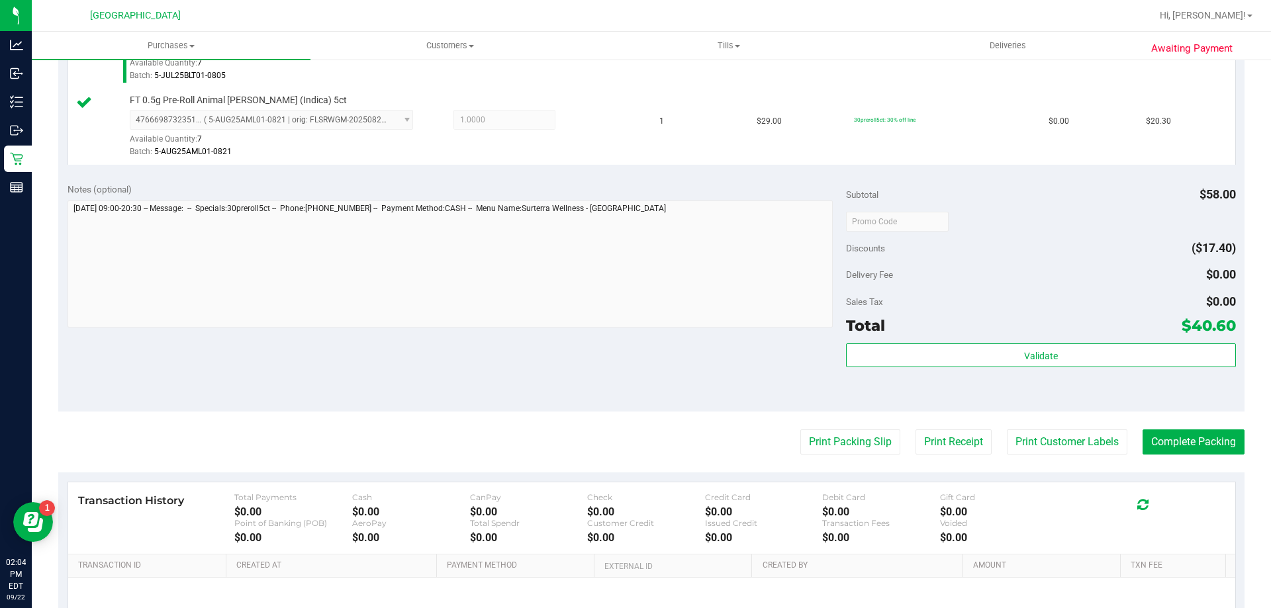
scroll to position [469, 0]
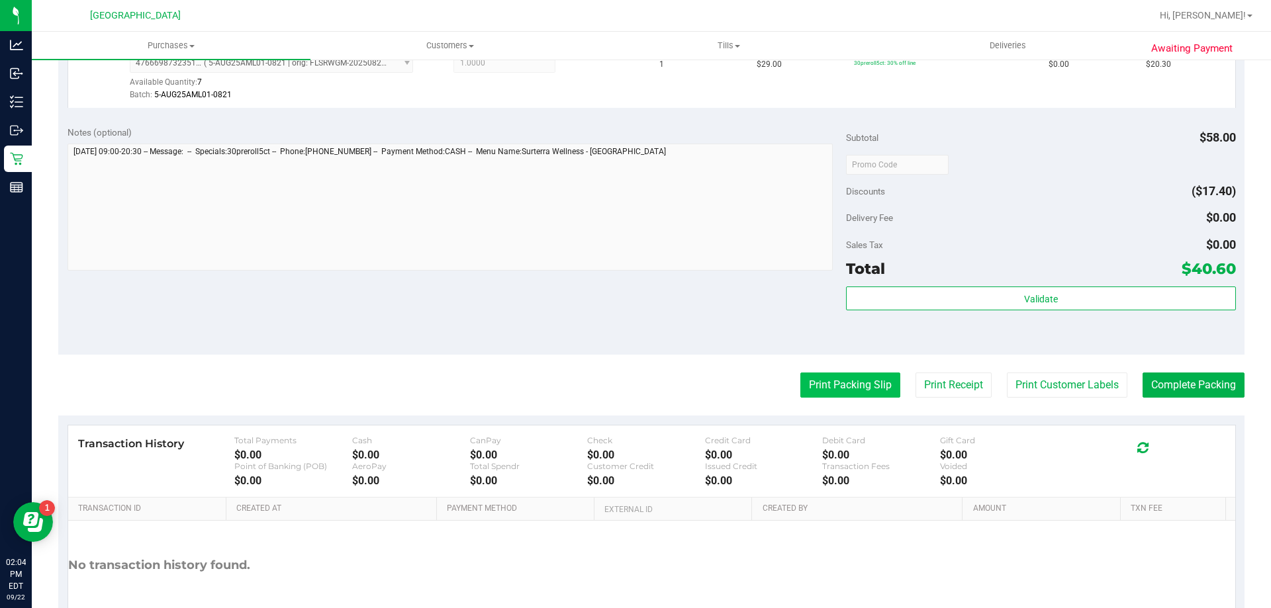
click at [876, 382] on button "Print Packing Slip" at bounding box center [850, 385] width 100 height 25
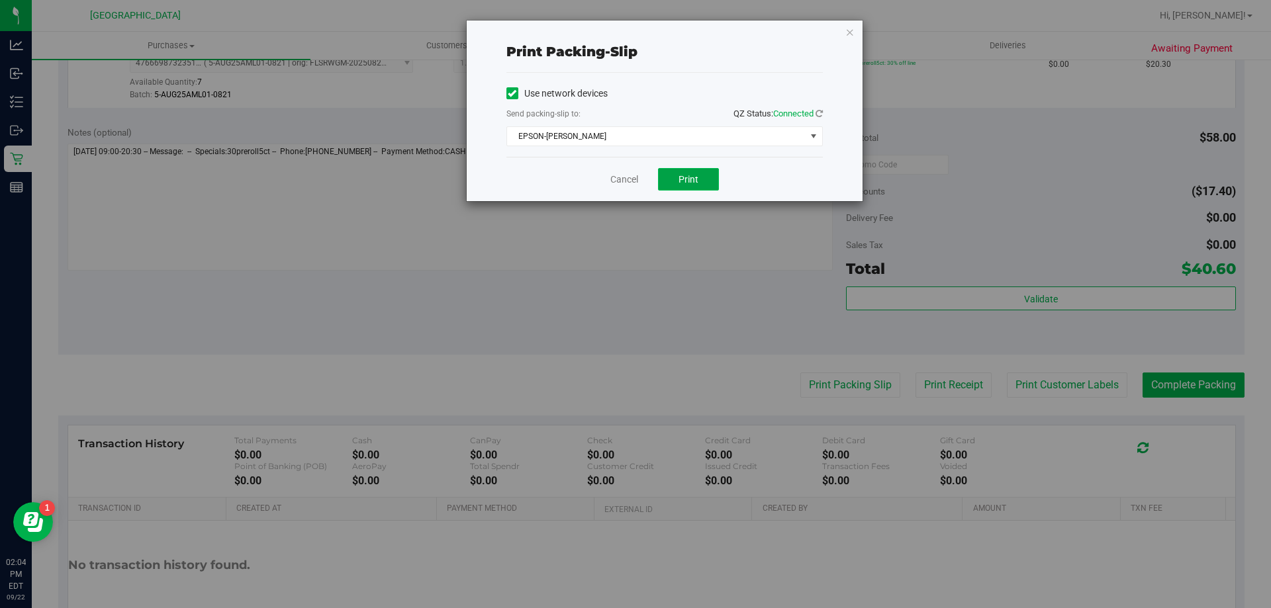
click at [685, 177] on span "Print" at bounding box center [689, 179] width 20 height 11
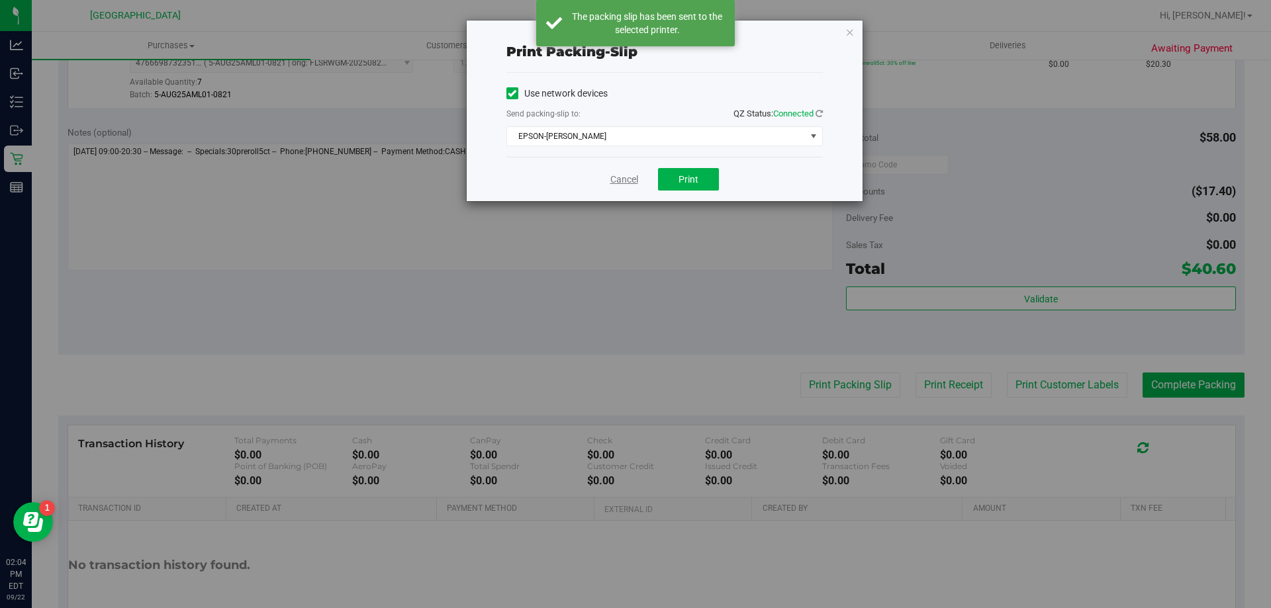
click at [627, 176] on link "Cancel" at bounding box center [624, 180] width 28 height 14
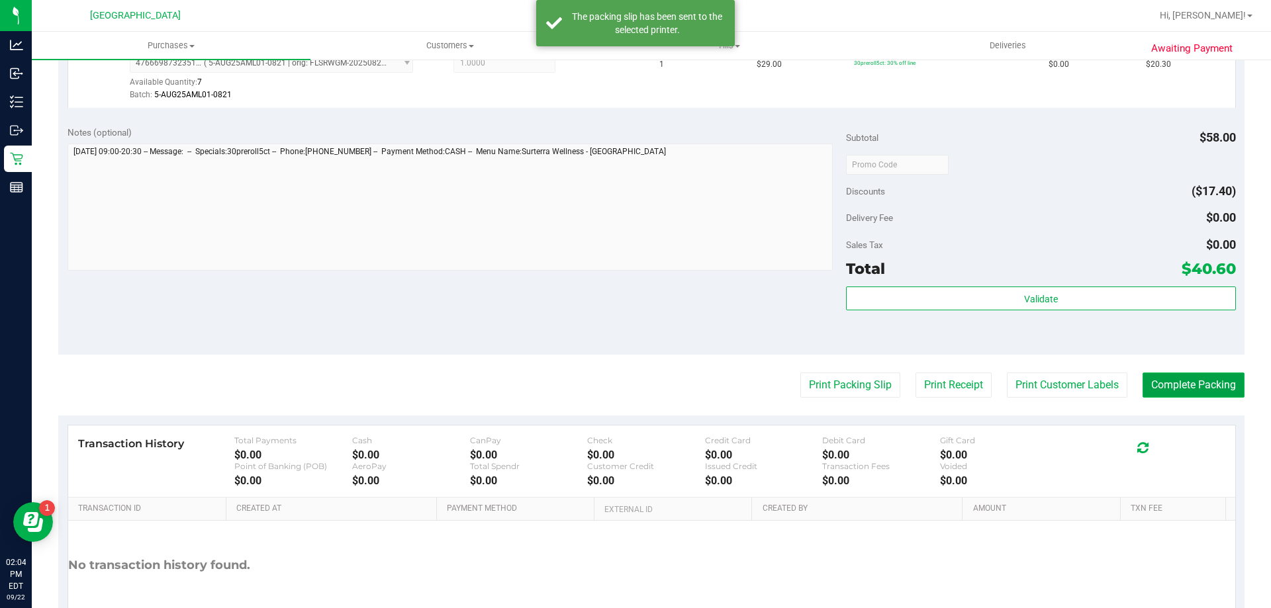
click at [1215, 375] on button "Complete Packing" at bounding box center [1194, 385] width 102 height 25
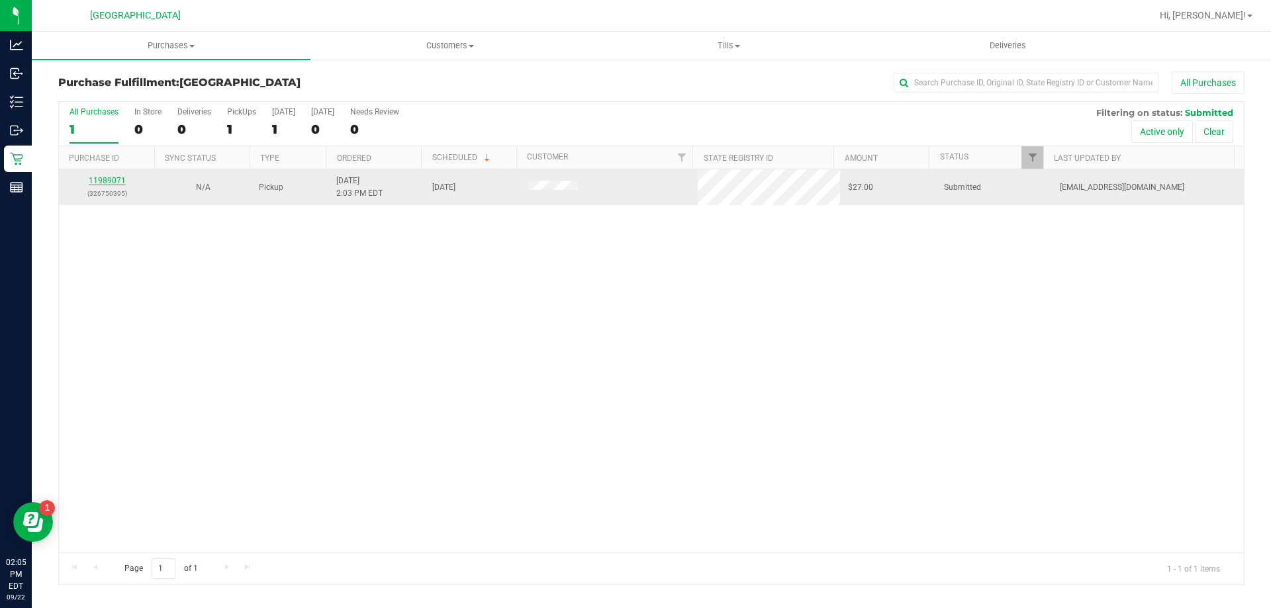
click at [110, 182] on link "11989071" at bounding box center [107, 180] width 37 height 9
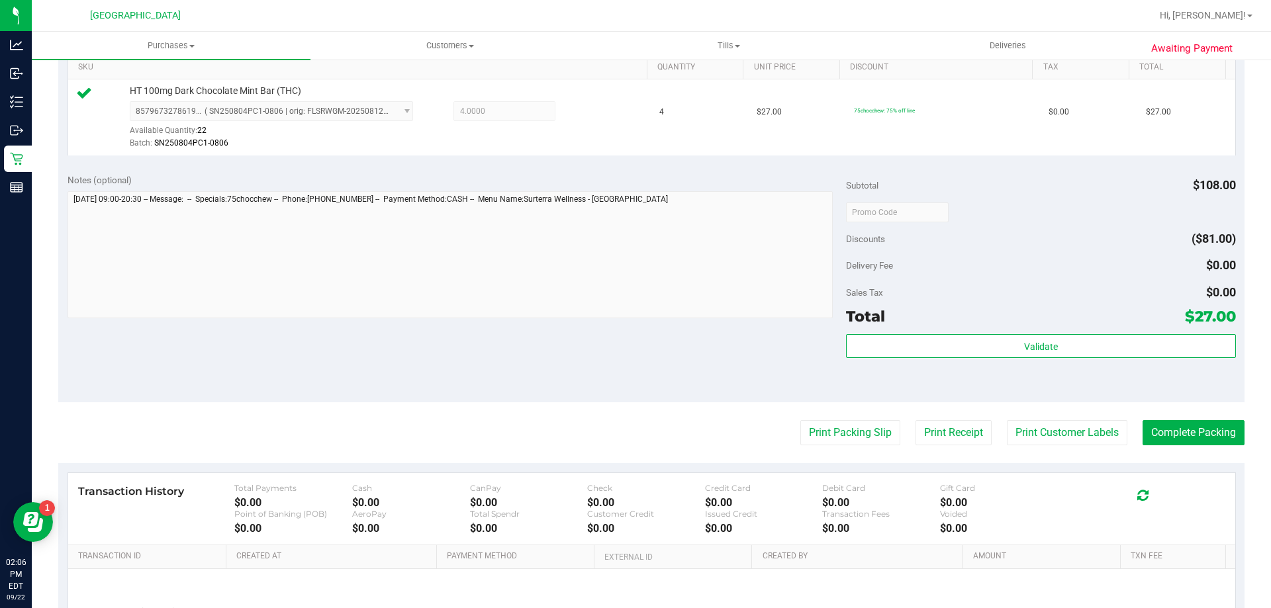
scroll to position [356, 0]
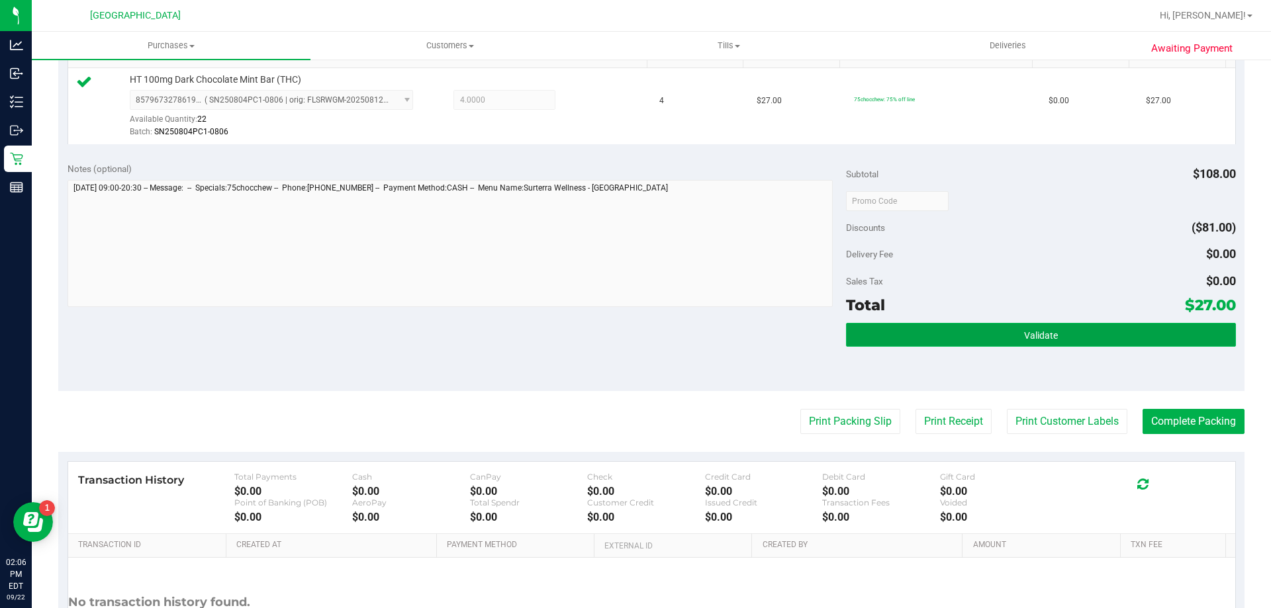
click at [1074, 324] on button "Validate" at bounding box center [1040, 335] width 389 height 24
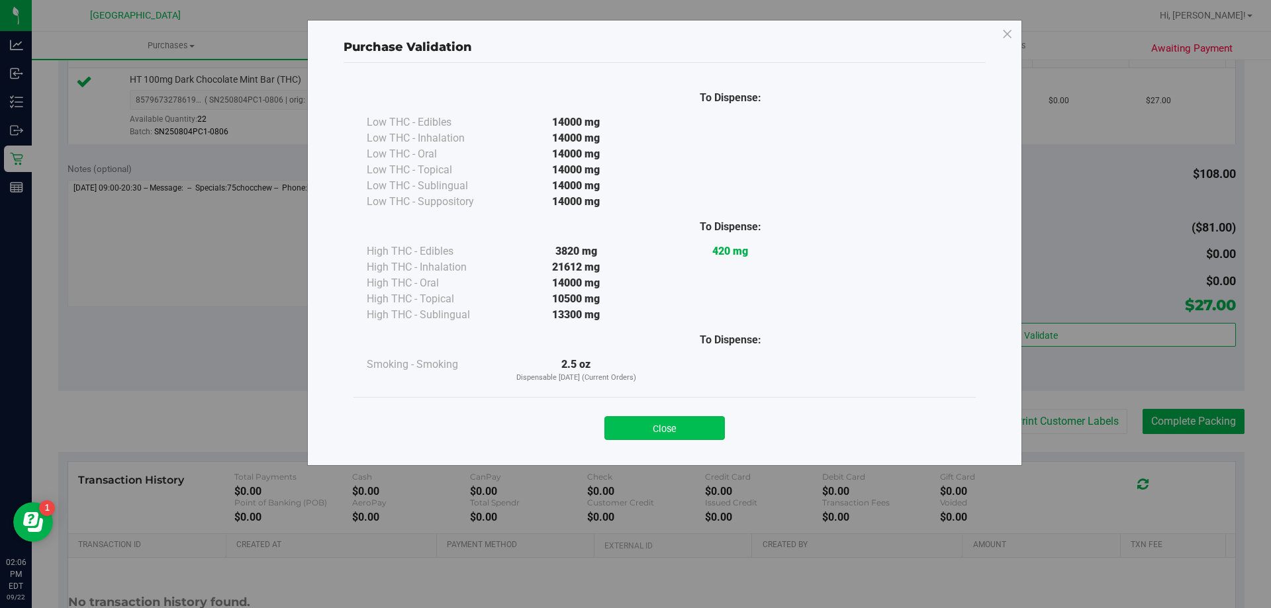
click at [663, 421] on button "Close" at bounding box center [664, 428] width 120 height 24
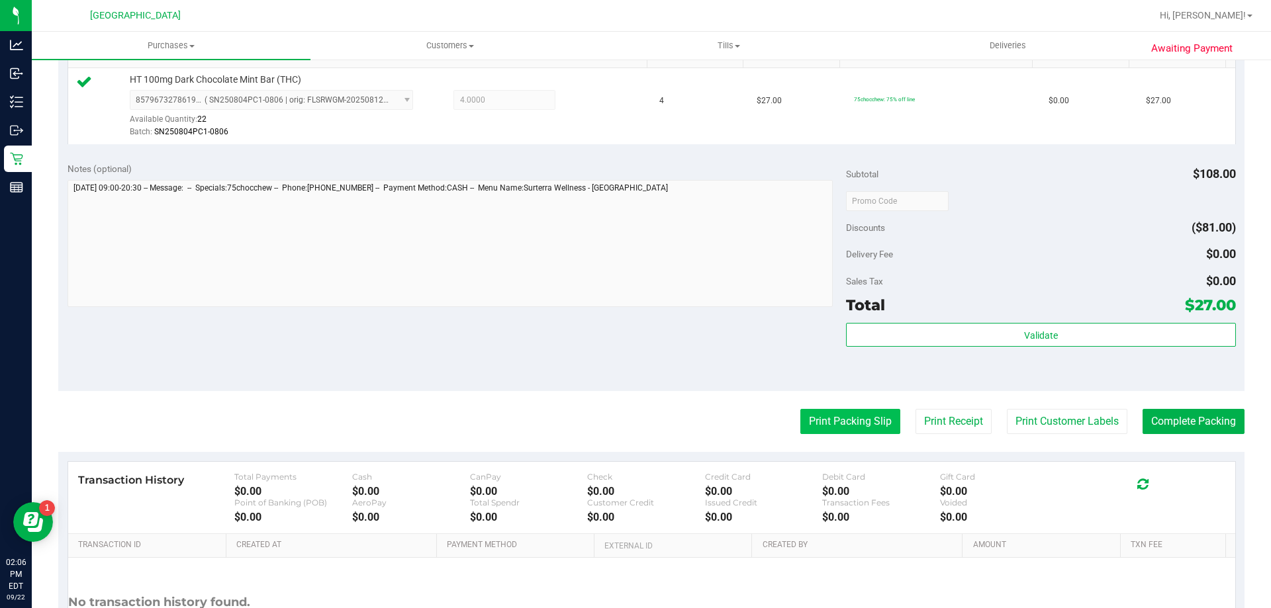
click at [850, 420] on button "Print Packing Slip" at bounding box center [850, 421] width 100 height 25
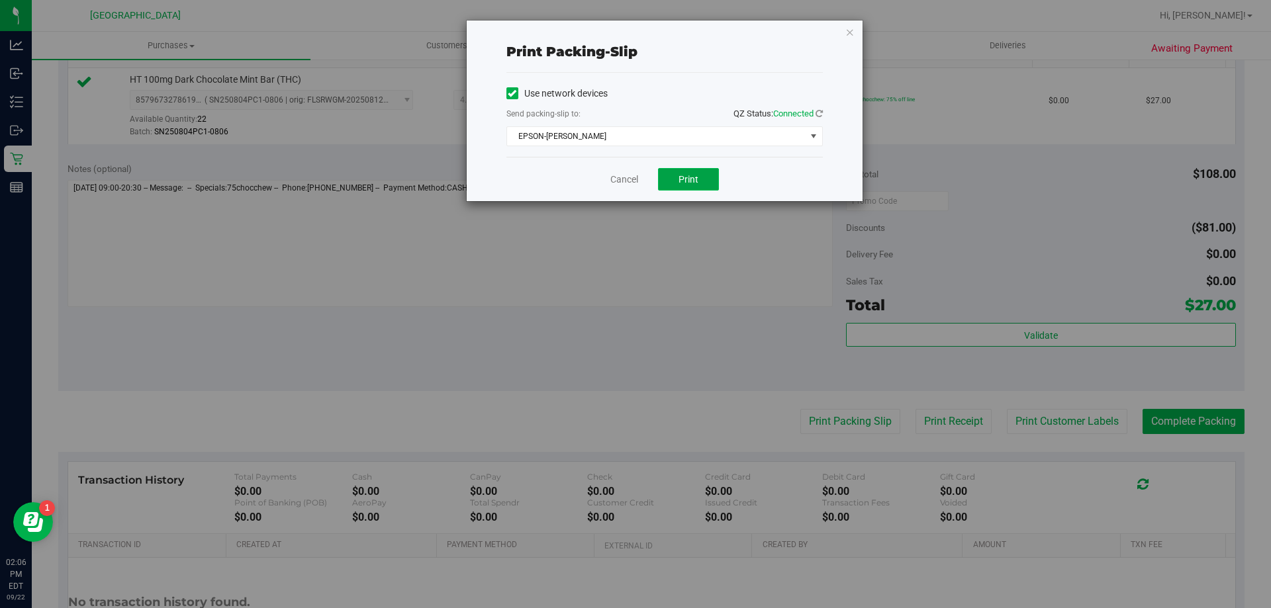
click at [686, 169] on button "Print" at bounding box center [688, 179] width 61 height 23
click at [620, 173] on link "Cancel" at bounding box center [624, 180] width 28 height 14
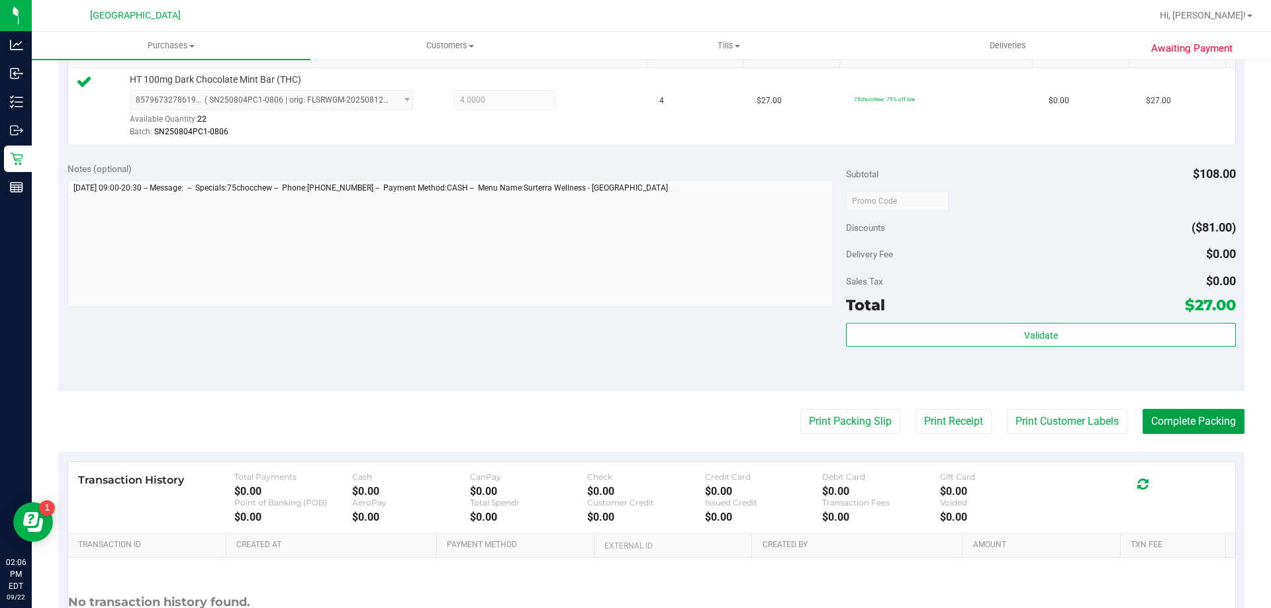
click at [1186, 416] on button "Complete Packing" at bounding box center [1194, 421] width 102 height 25
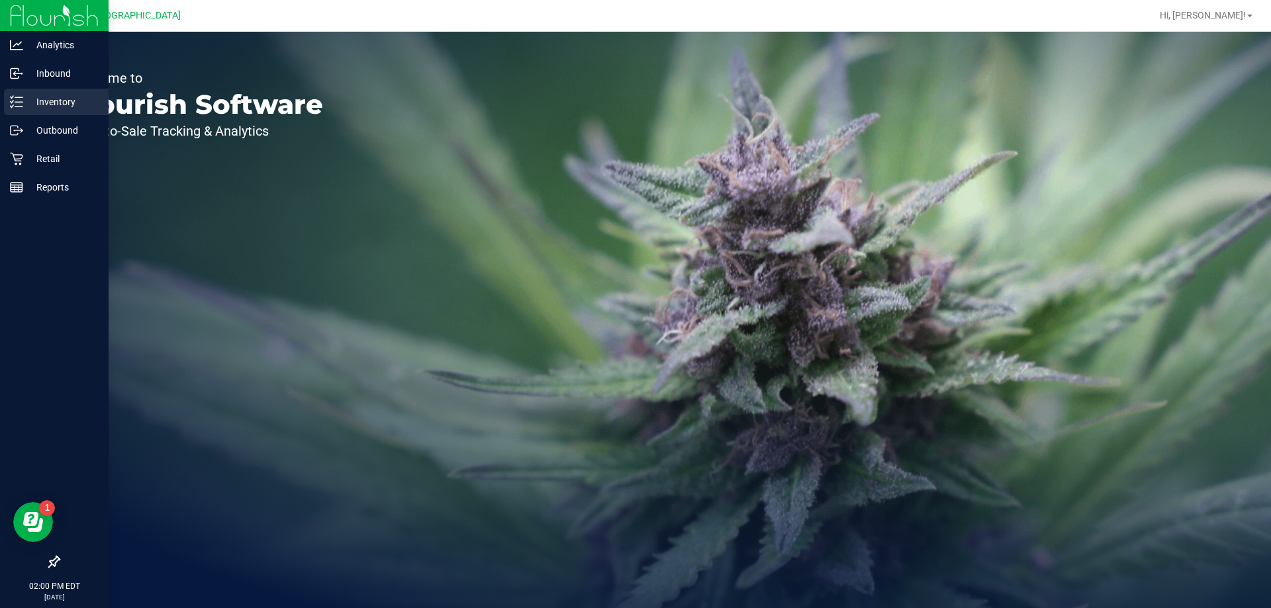
click at [15, 95] on icon at bounding box center [16, 101] width 13 height 13
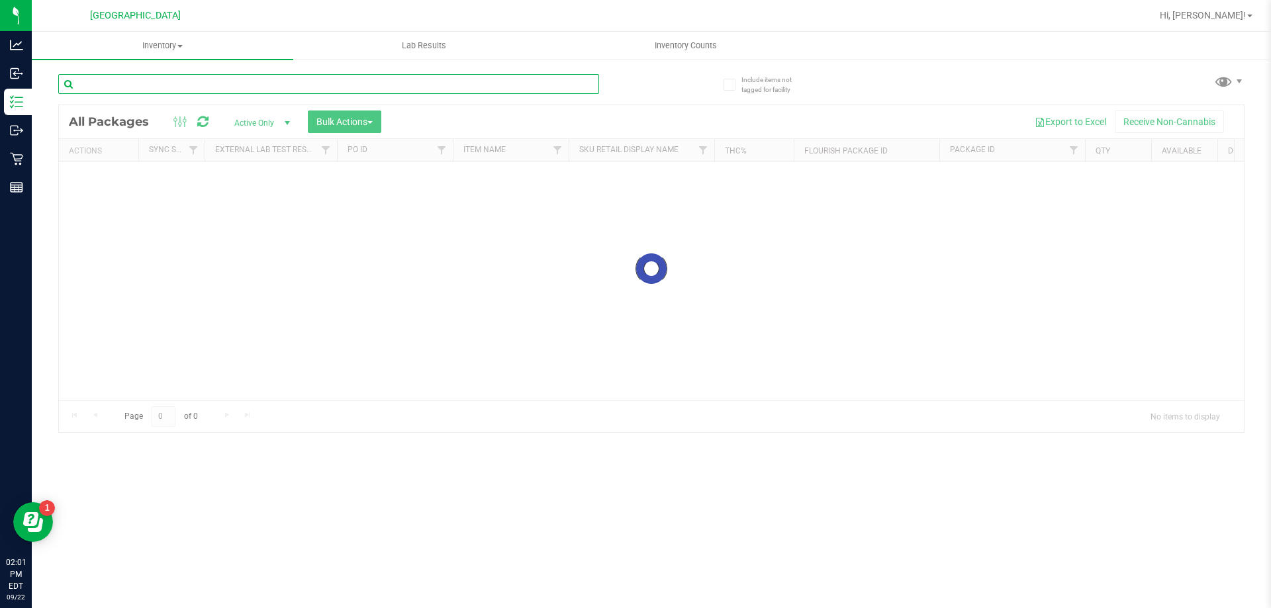
click at [165, 86] on input "text" at bounding box center [328, 84] width 541 height 20
type input "8802438713972305"
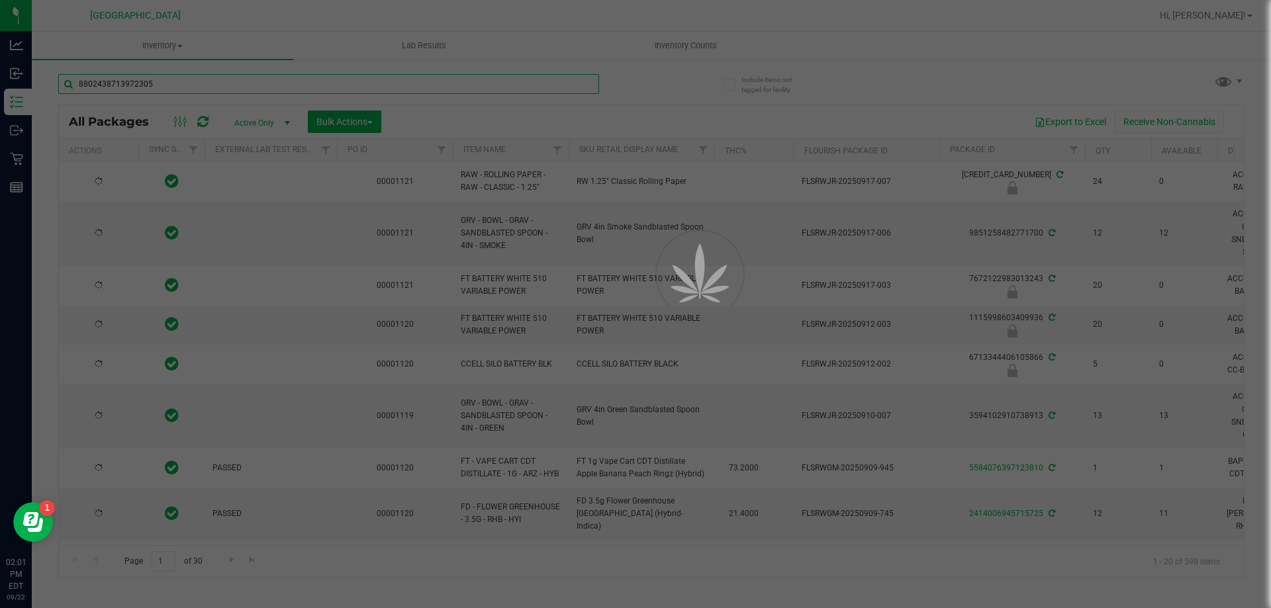
type input "2026-03-03"
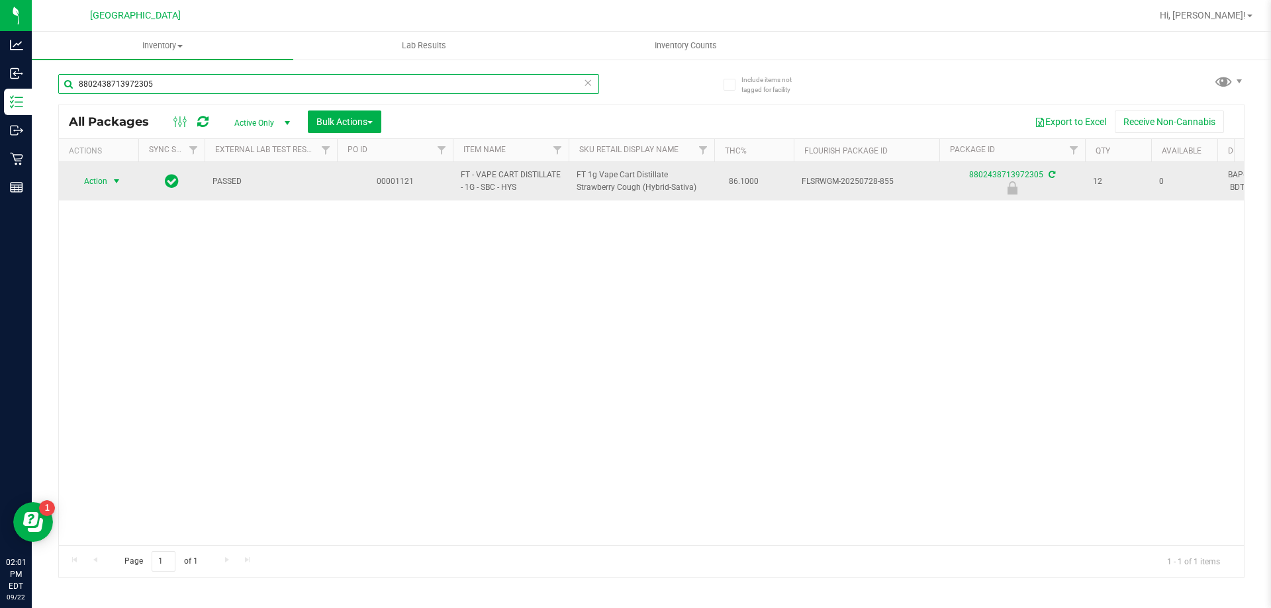
type input "8802438713972305"
click at [106, 179] on span "Action" at bounding box center [90, 181] width 36 height 19
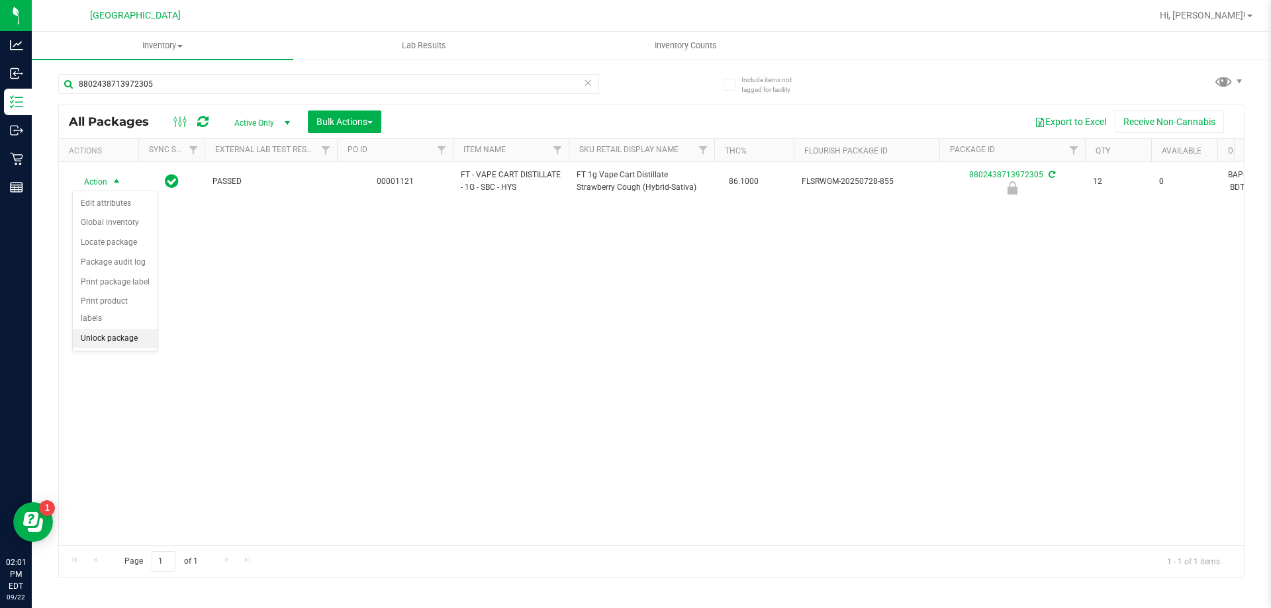
click at [109, 329] on li "Unlock package" at bounding box center [115, 339] width 85 height 20
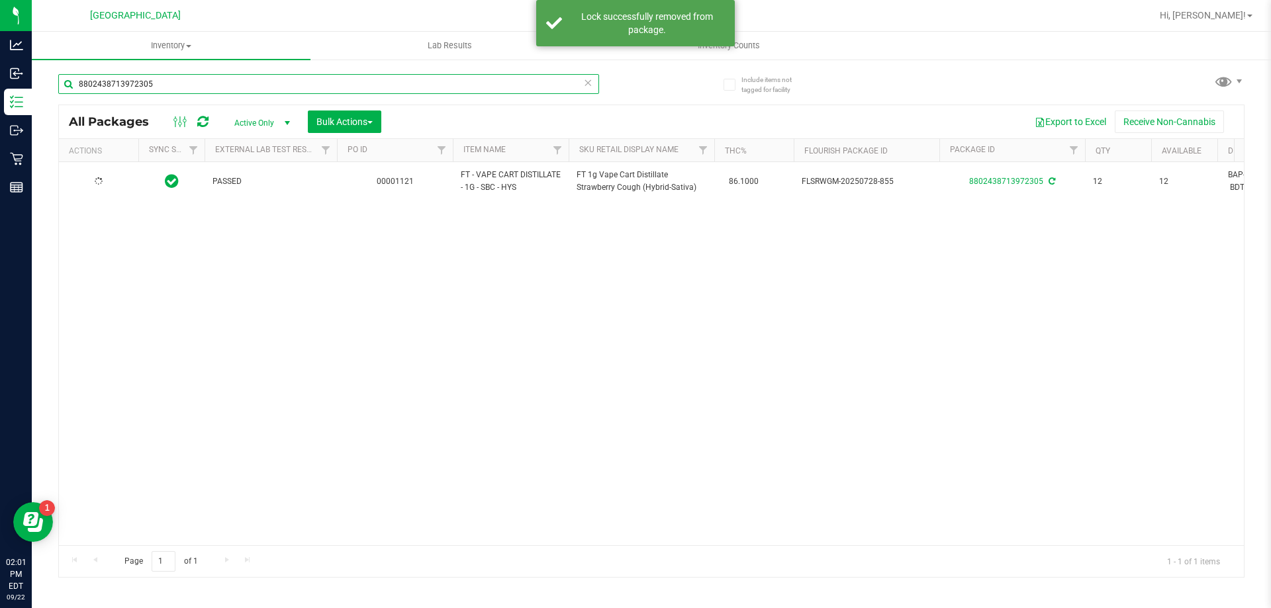
drag, startPoint x: 189, startPoint y: 85, endPoint x: 36, endPoint y: 84, distance: 153.6
click at [36, 84] on div "Include items not tagged for facility 8802438713972305 All Packages Active Only…" at bounding box center [651, 260] width 1239 height 404
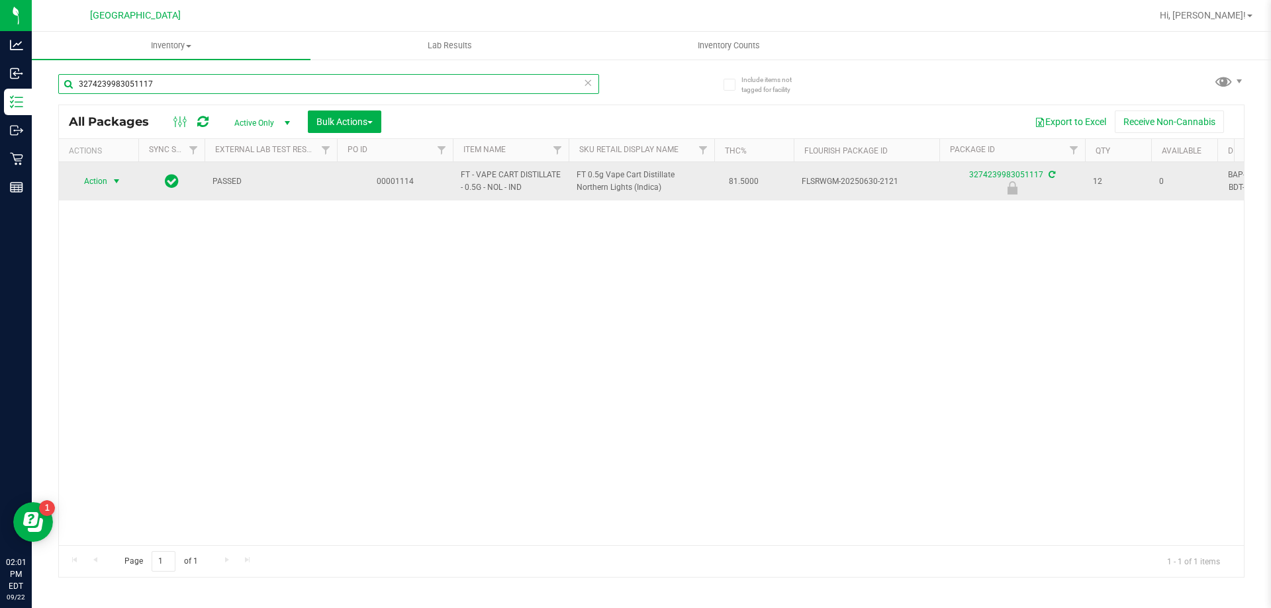
type input "3274239983051117"
click at [105, 182] on span "Action" at bounding box center [90, 181] width 36 height 19
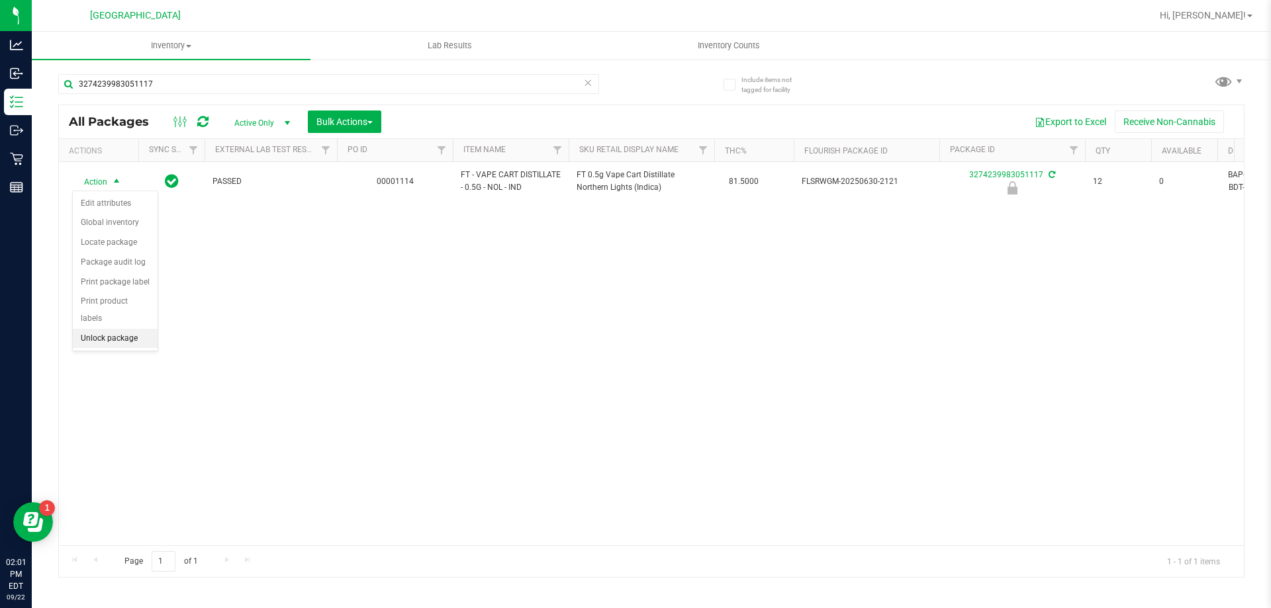
click at [101, 329] on li "Unlock package" at bounding box center [115, 339] width 85 height 20
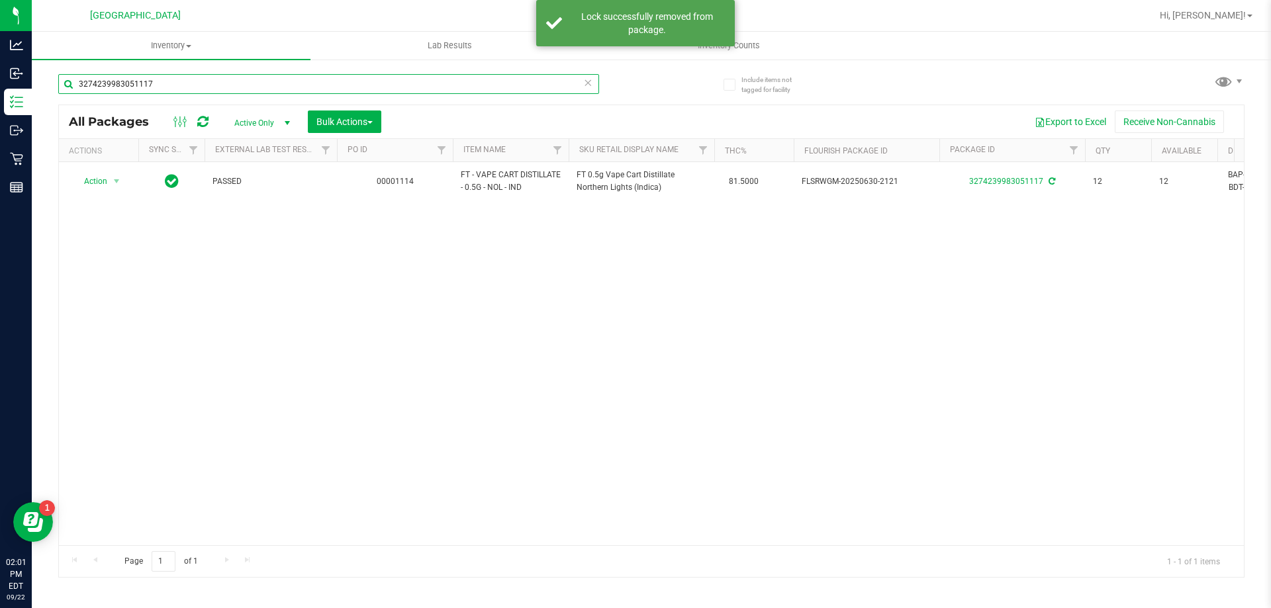
drag, startPoint x: 173, startPoint y: 87, endPoint x: 50, endPoint y: 87, distance: 123.1
click at [50, 87] on div "Include items not tagged for facility 3274239983051117 All Packages Active Only…" at bounding box center [651, 260] width 1239 height 404
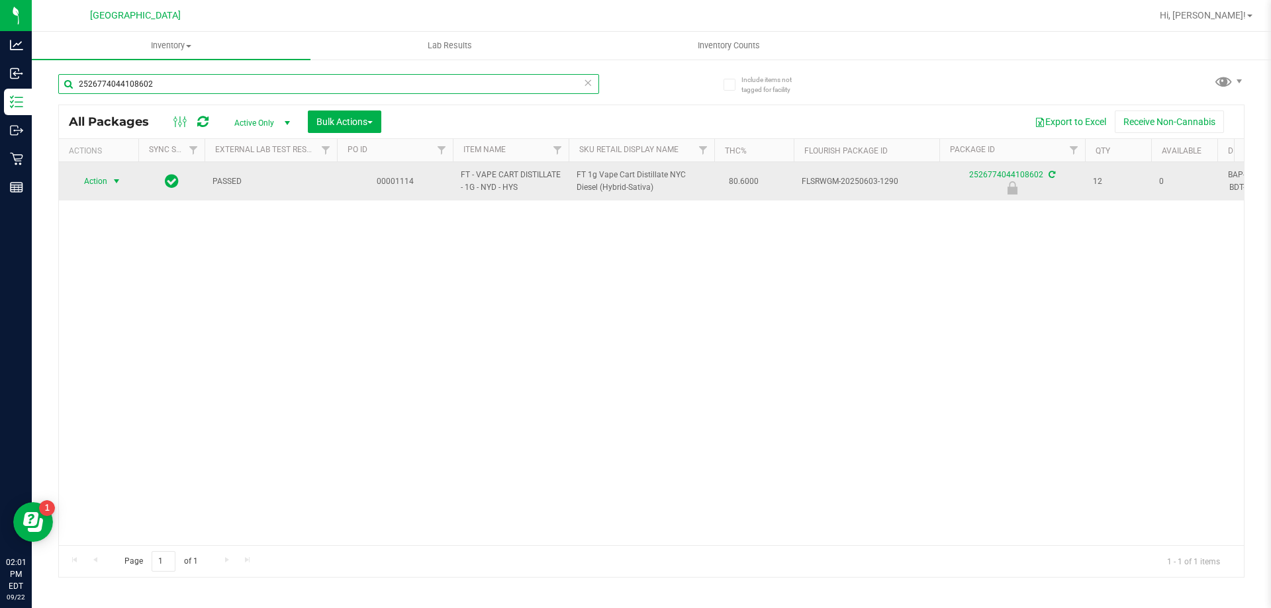
type input "2526774044108602"
click at [109, 181] on span "select" at bounding box center [117, 181] width 17 height 19
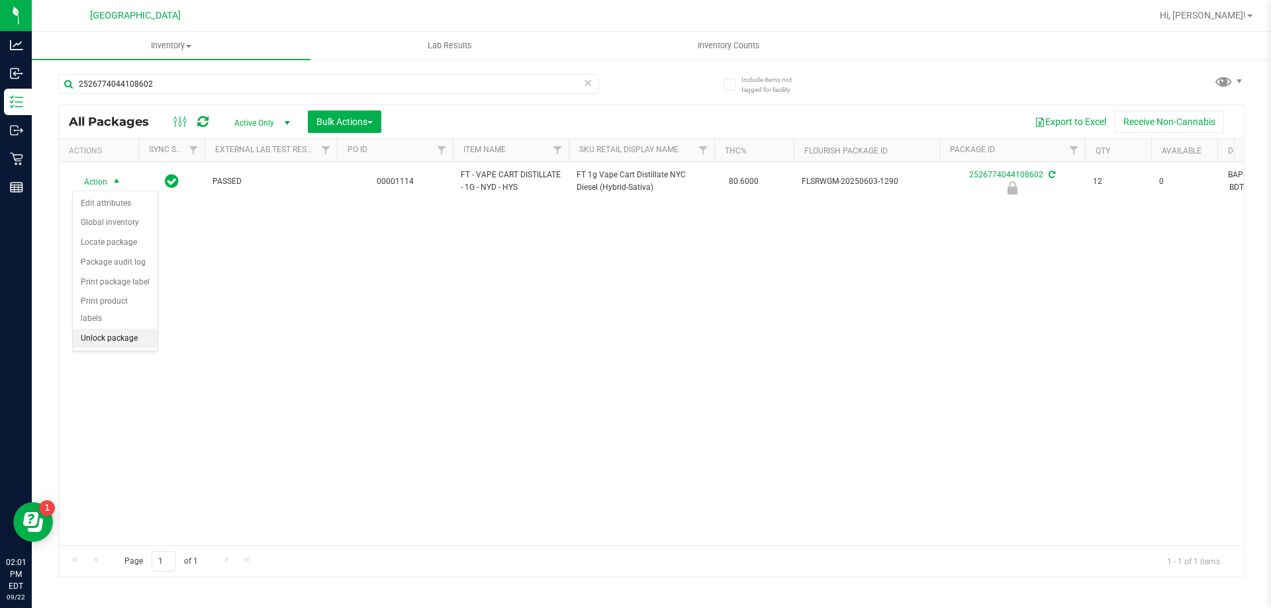
click at [95, 329] on li "Unlock package" at bounding box center [115, 339] width 85 height 20
